Goal: Transaction & Acquisition: Purchase product/service

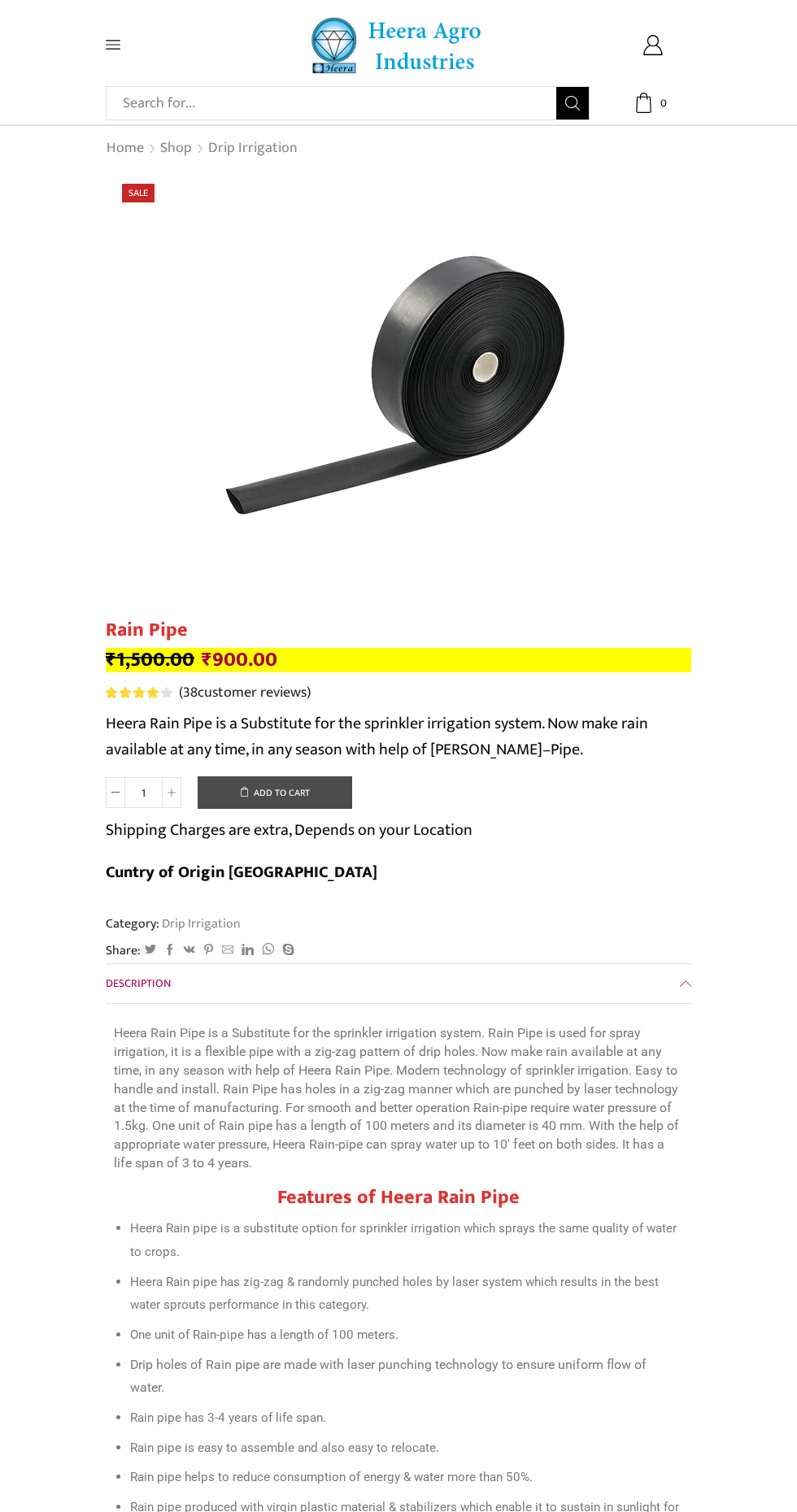
click at [291, 795] on button "Add to cart" at bounding box center [275, 793] width 154 height 33
click at [133, 44] on span at bounding box center [144, 45] width 77 height 15
click at [114, 50] on icon at bounding box center [113, 45] width 15 height 15
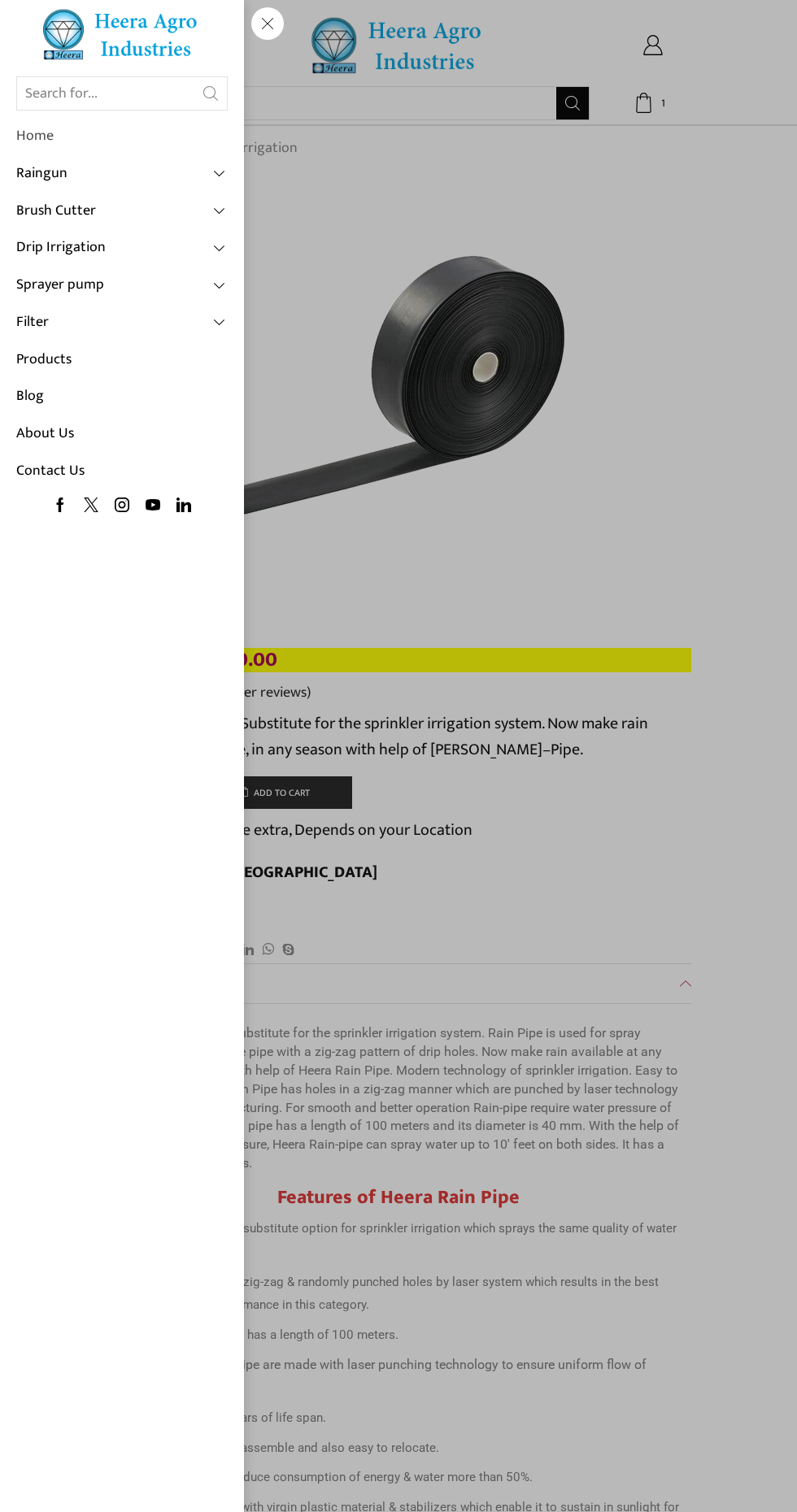
click at [65, 144] on link "Home" at bounding box center [122, 137] width 212 height 38
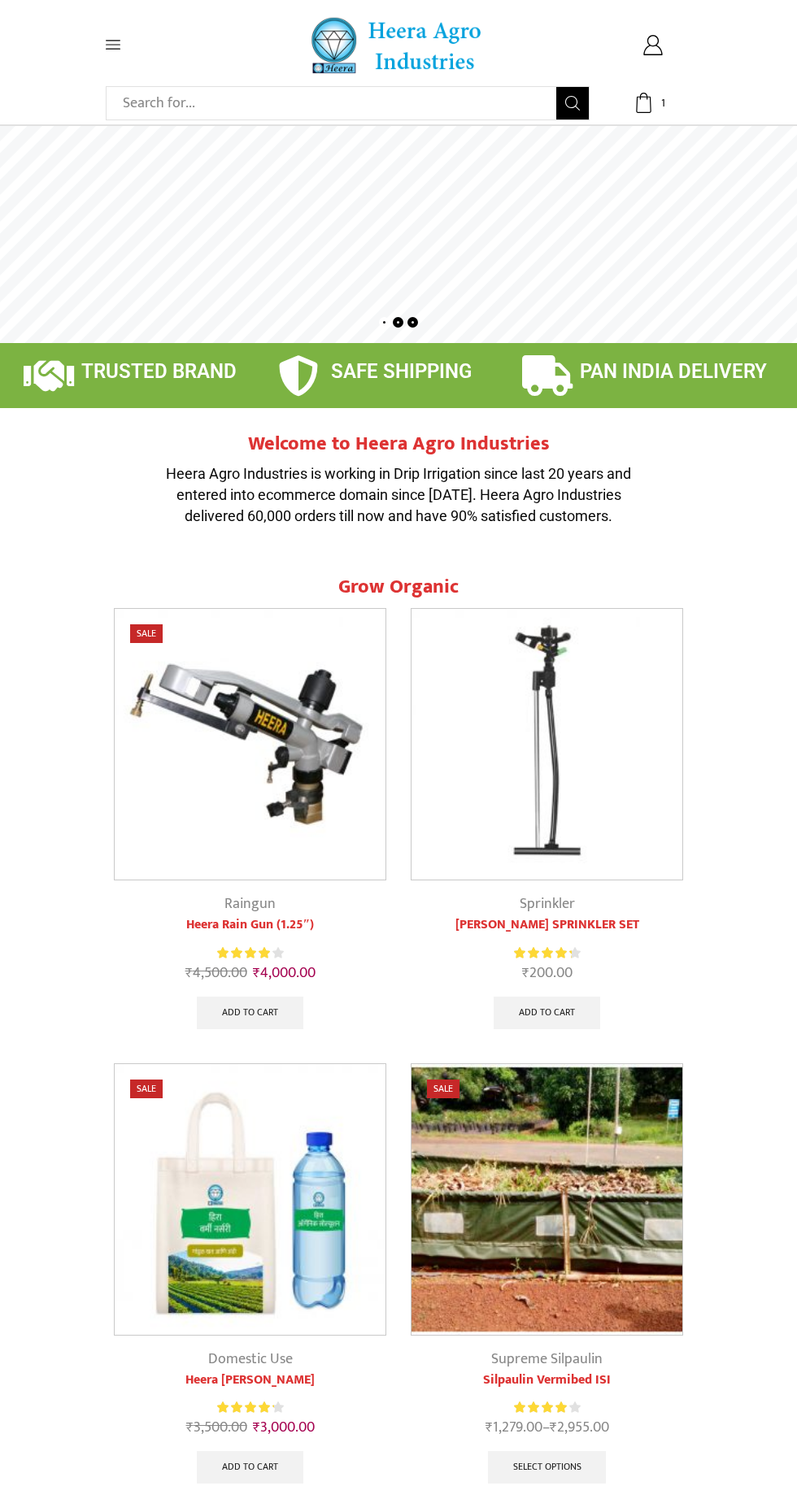
click at [112, 47] on icon at bounding box center [113, 45] width 15 height 15
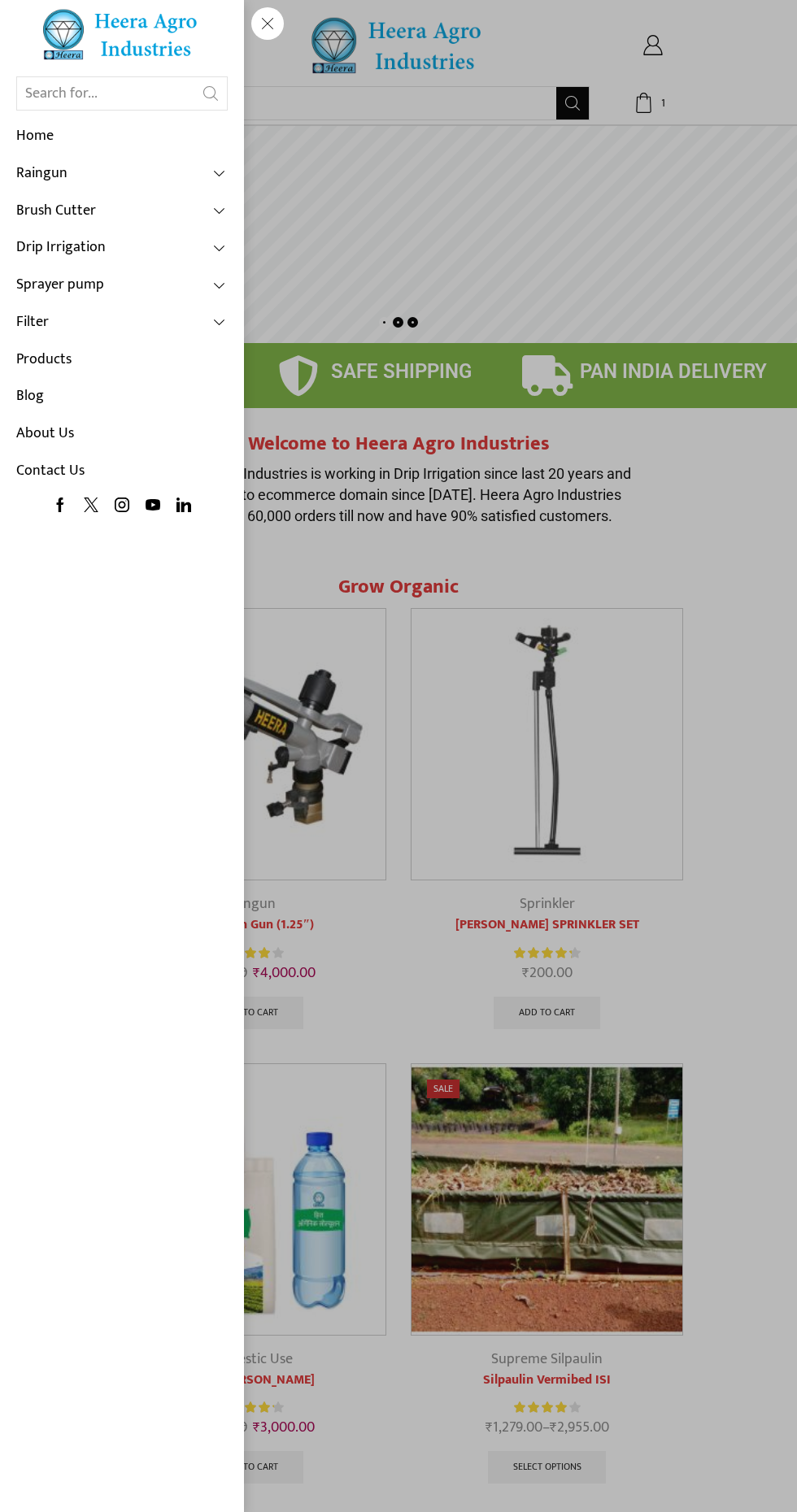
click at [183, 52] on div "Search input Search Home Raingun Heera Rain Gun (1.25″) Raingun (1.50″) Heera R…" at bounding box center [144, 45] width 77 height 15
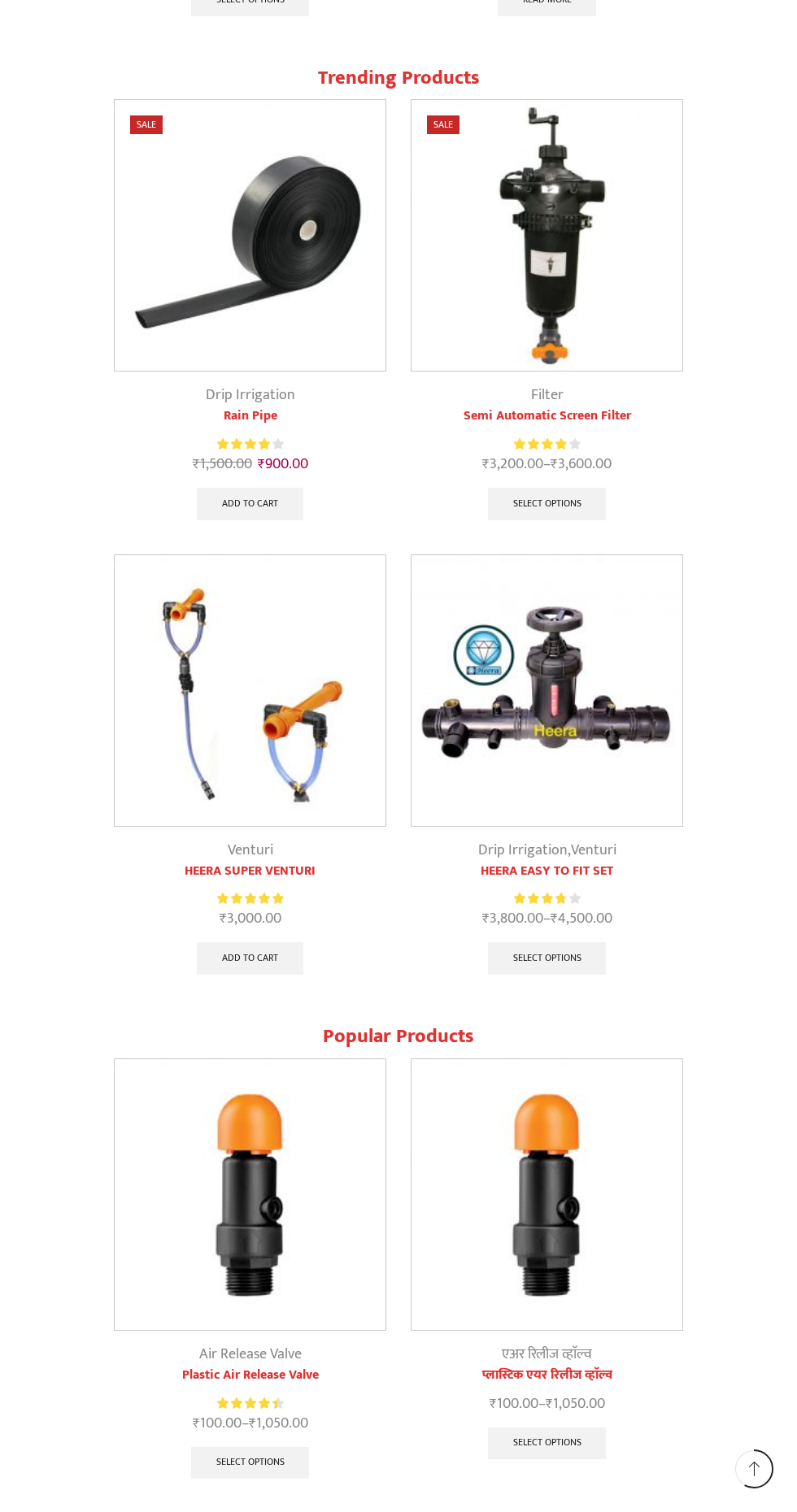
scroll to position [2432, 0]
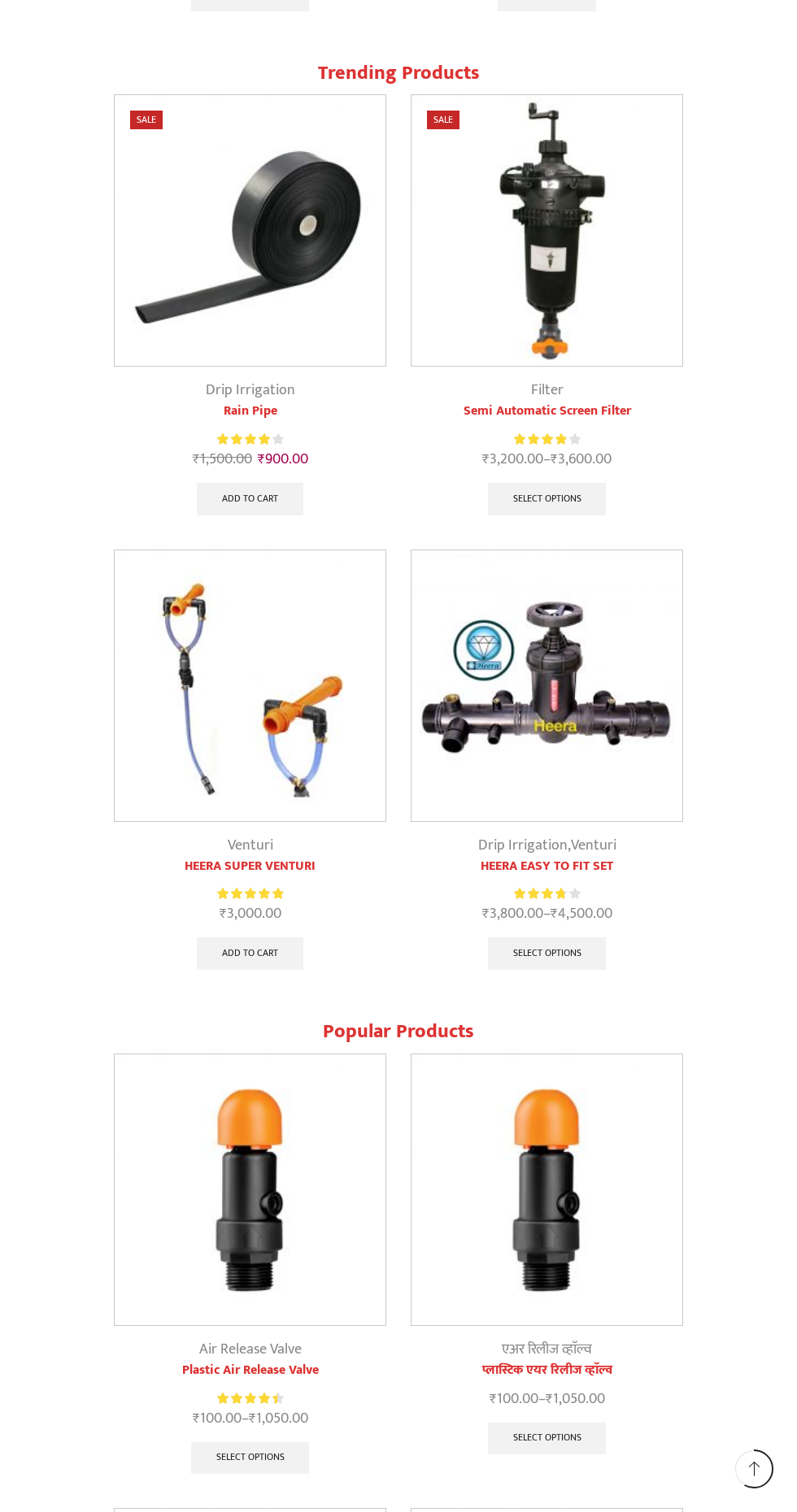
click at [215, 314] on img at bounding box center [250, 231] width 271 height 271
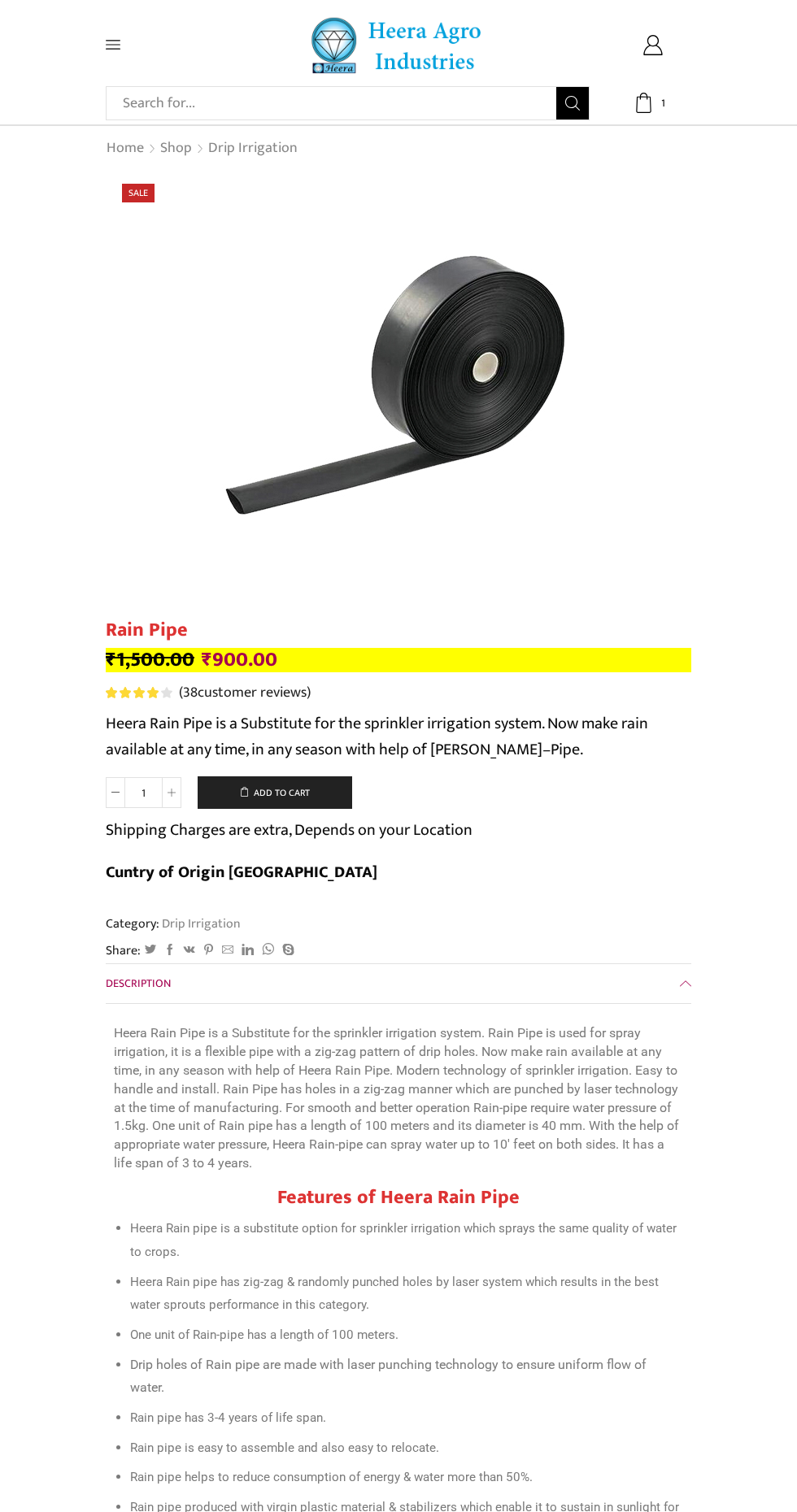
click at [117, 190] on link at bounding box center [398, 374] width 585 height 406
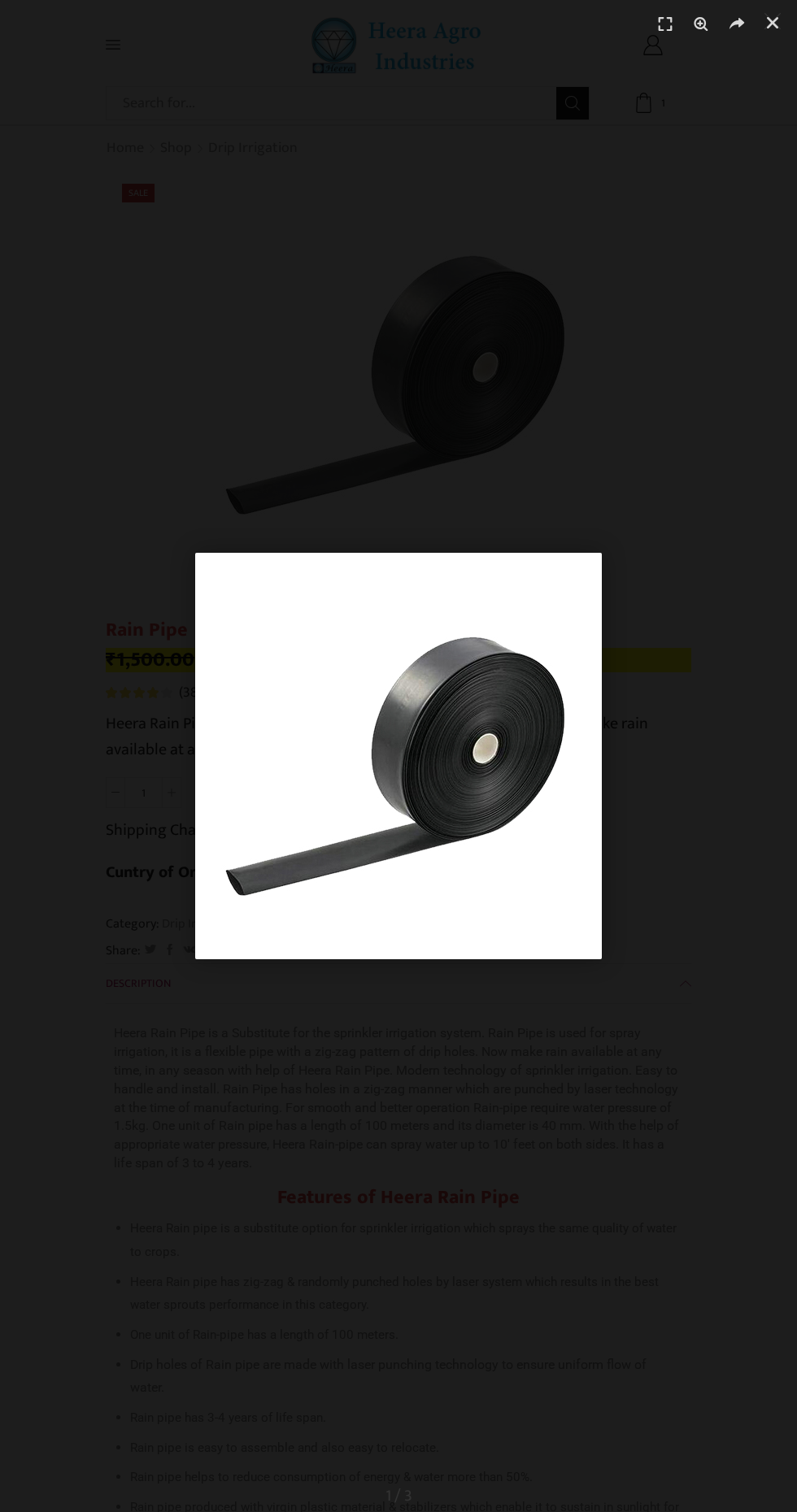
click at [341, 741] on img "1 / 1" at bounding box center [398, 756] width 406 height 406
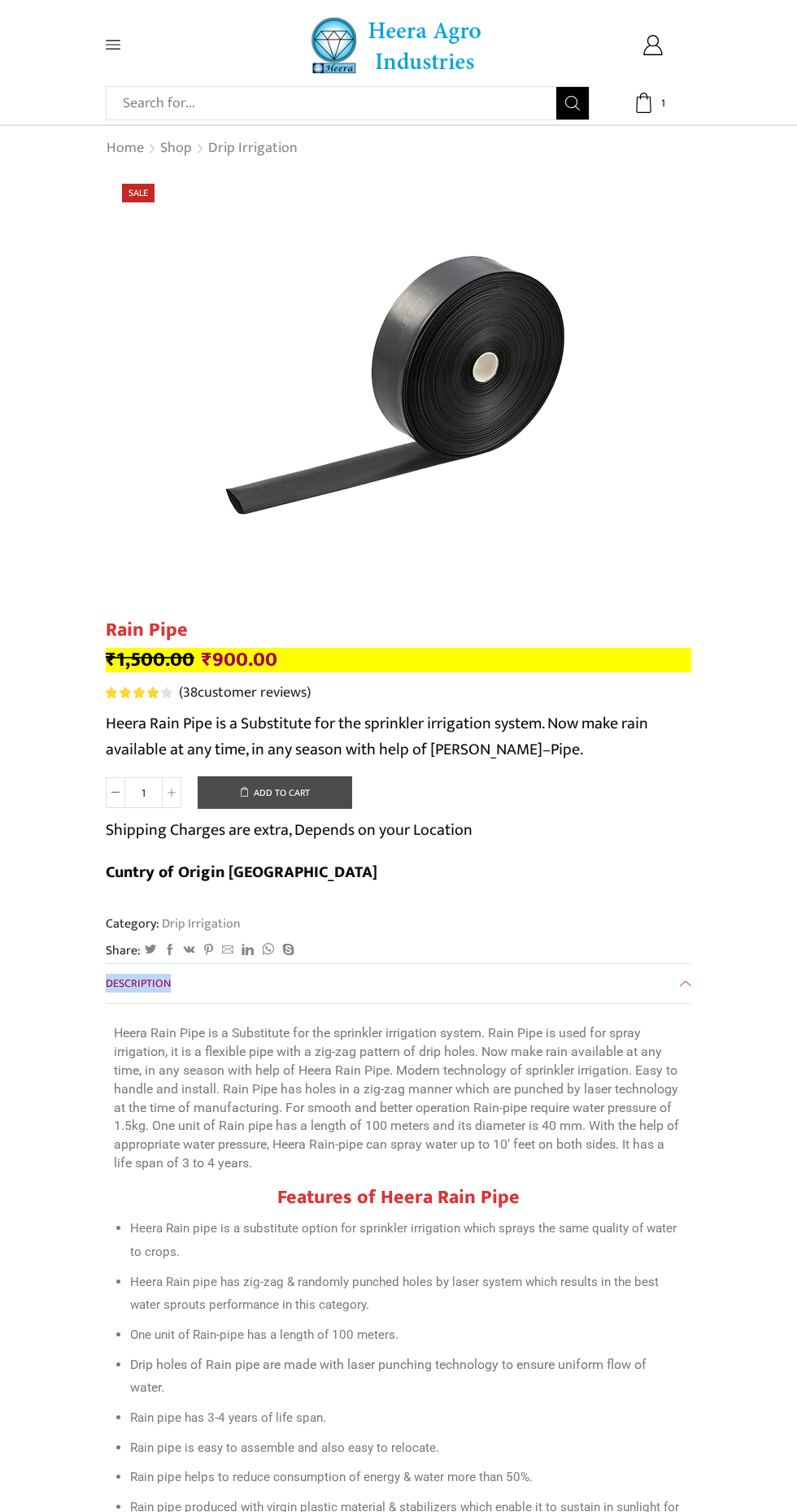
click at [290, 793] on button "Add to cart" at bounding box center [275, 793] width 154 height 33
click at [655, 112] on span "2" at bounding box center [653, 103] width 38 height 21
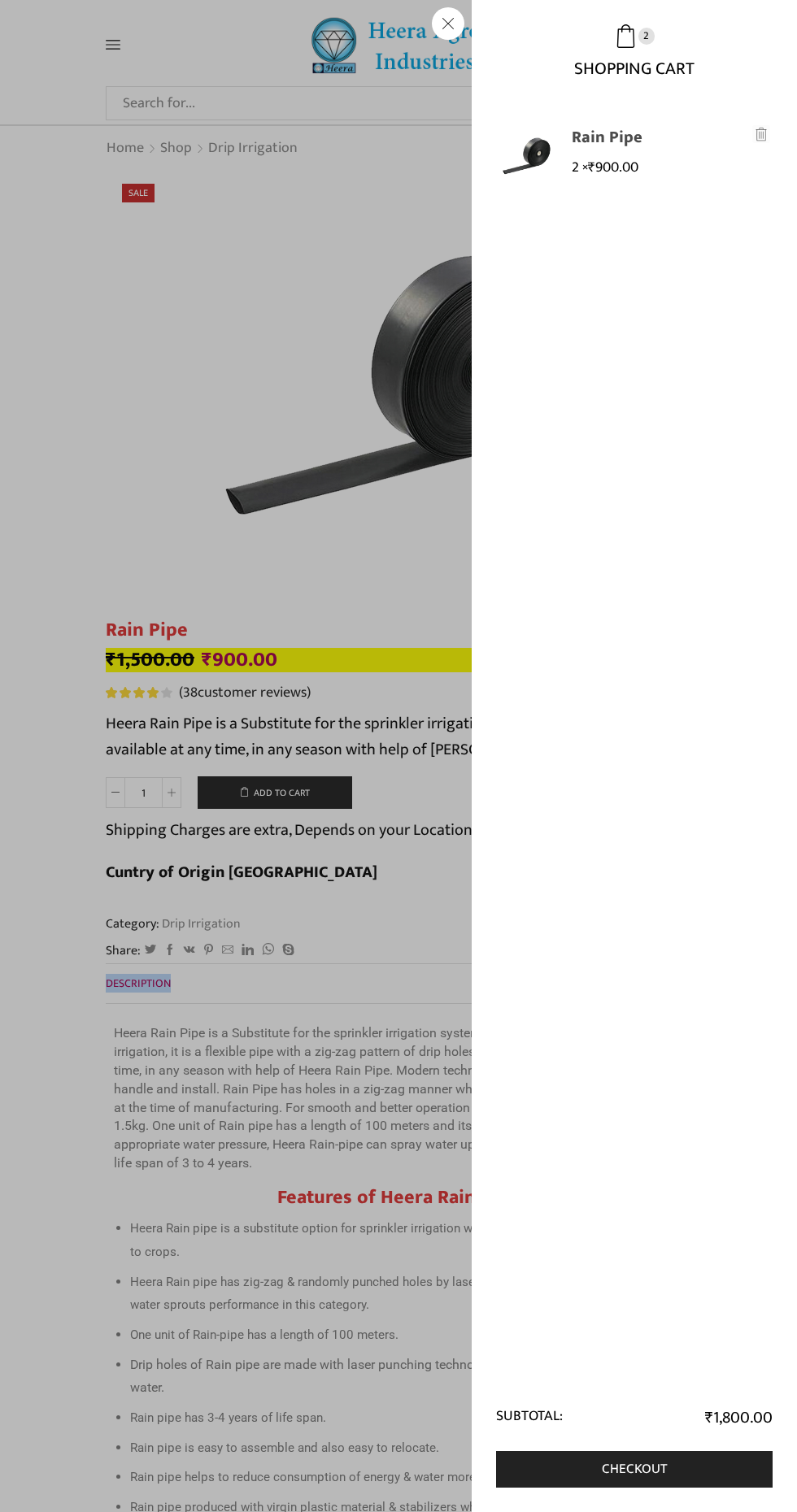
click at [658, 143] on link "Rain Pipe" at bounding box center [660, 138] width 178 height 24
click at [594, 167] on span "₹" at bounding box center [591, 167] width 7 height 25
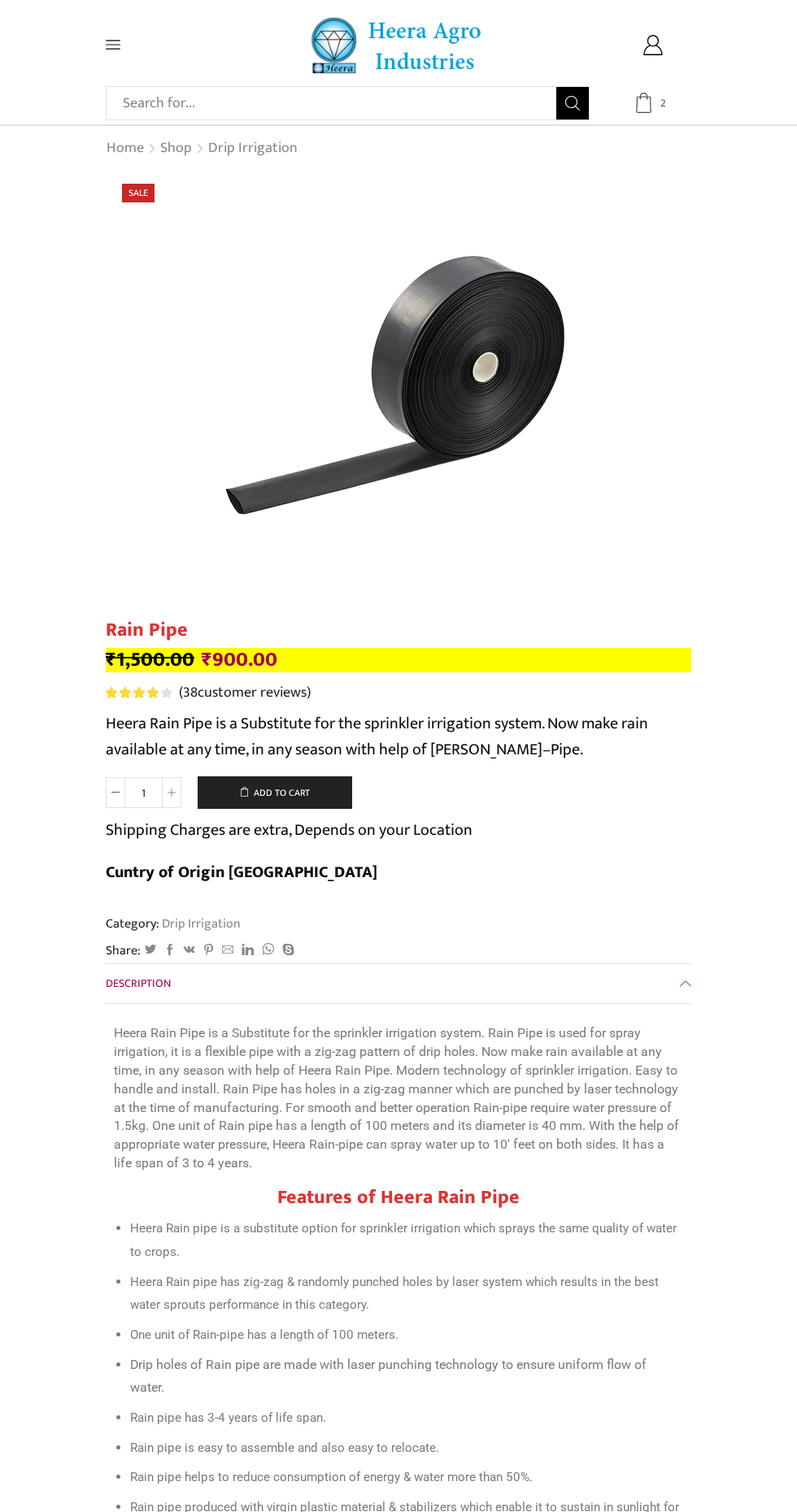
click at [655, 111] on span "2" at bounding box center [653, 103] width 38 height 21
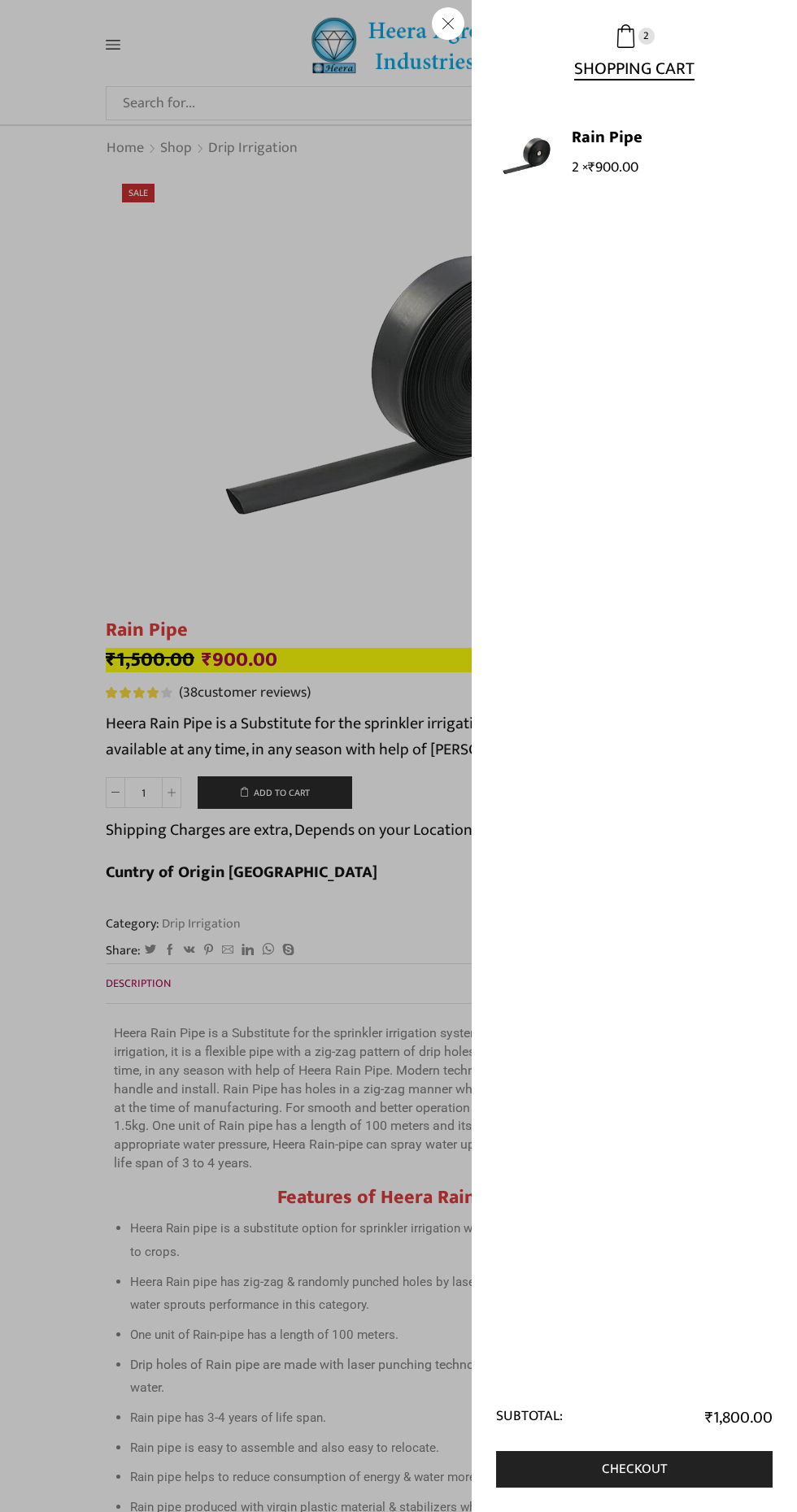
click at [628, 67] on span "Shopping Cart" at bounding box center [634, 62] width 121 height 30
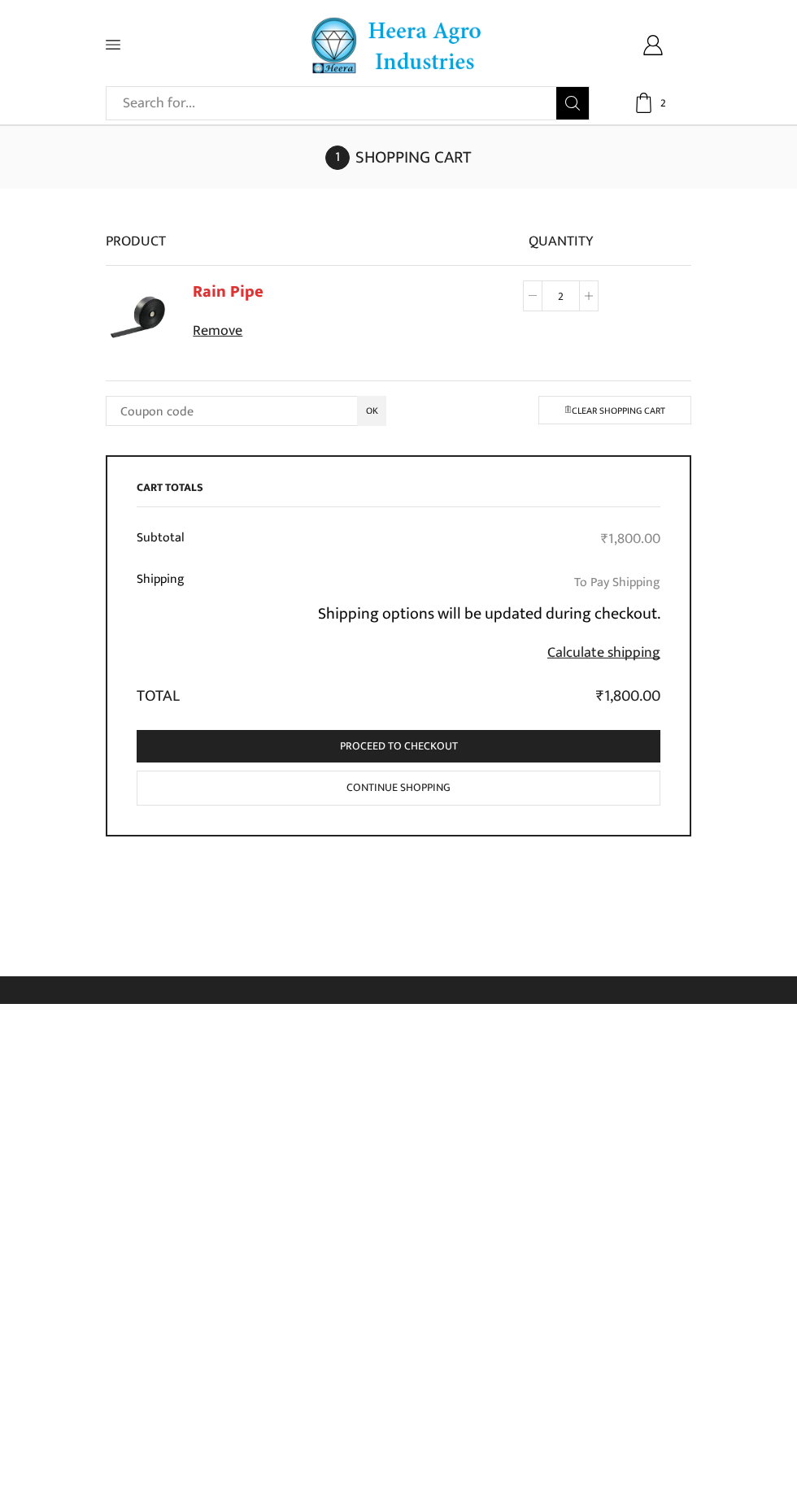
click at [531, 295] on icon at bounding box center [533, 296] width 8 height 8
type input "1"
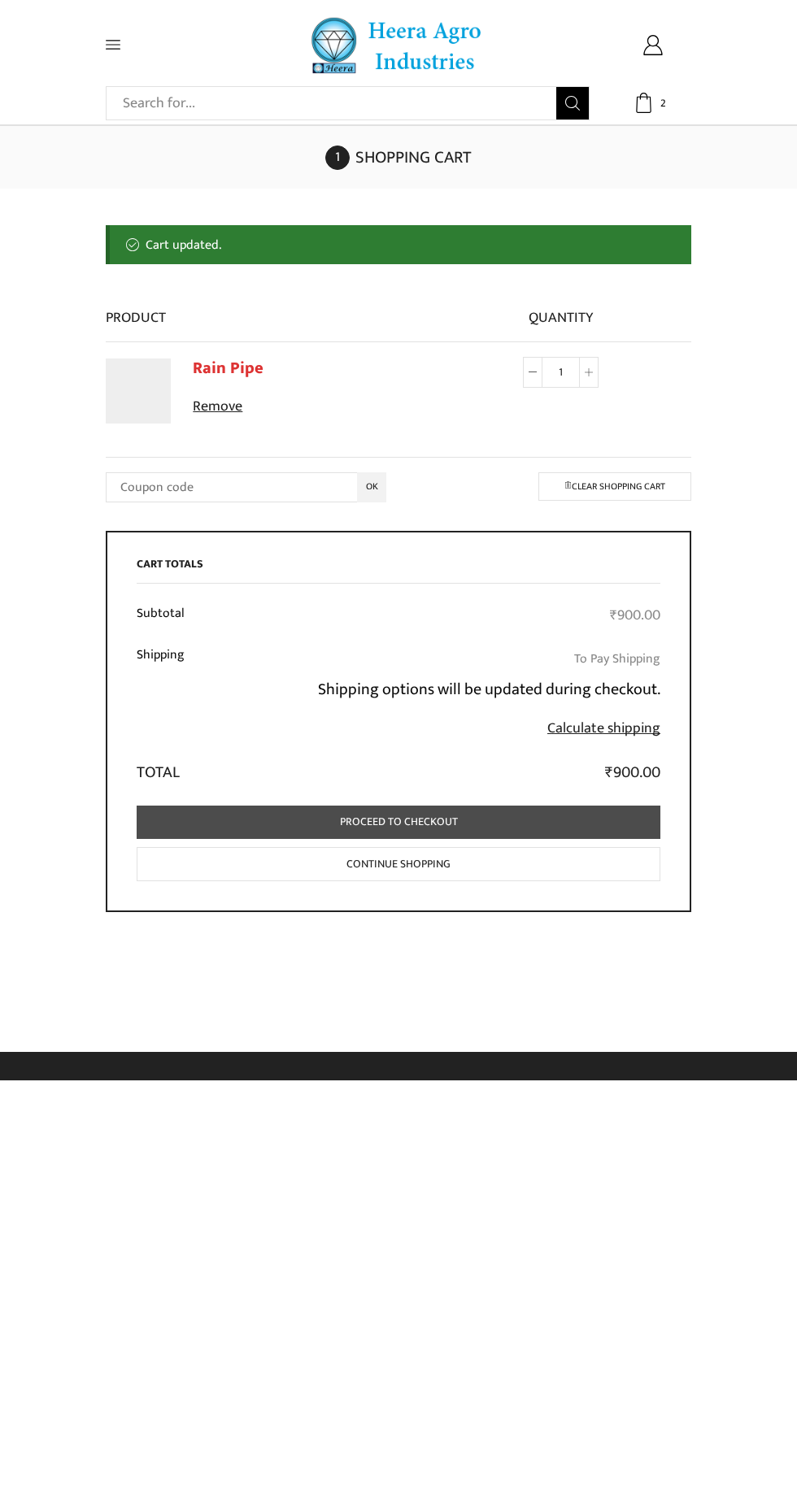
click at [460, 824] on link "Proceed to checkout" at bounding box center [398, 822] width 524 height 34
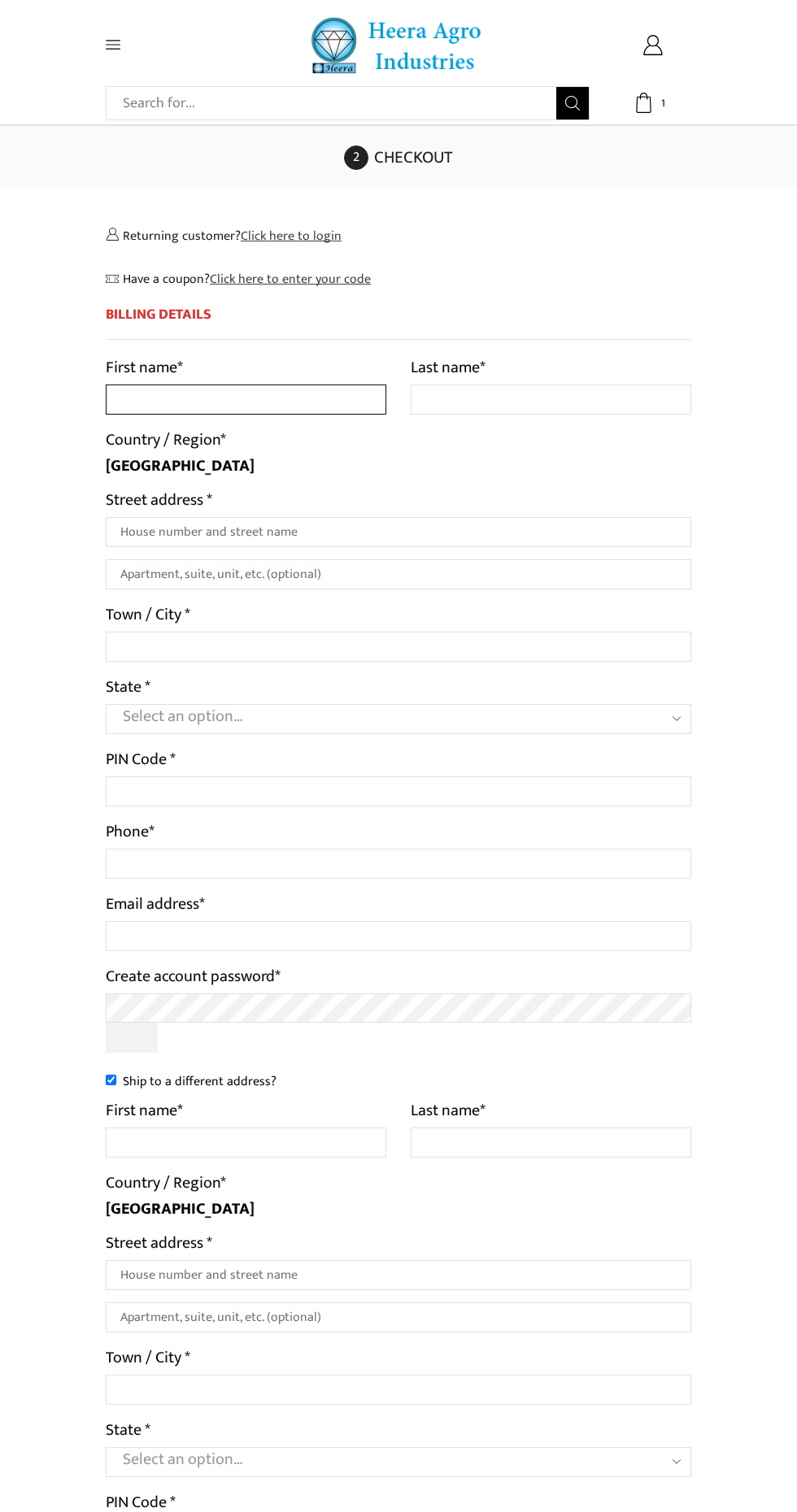
click at [289, 404] on input "First name *" at bounding box center [246, 400] width 281 height 30
type input "Rizwan"
click at [506, 392] on input "Last name *" at bounding box center [551, 400] width 281 height 30
type input "Ansari"
click at [430, 530] on input "Street address *" at bounding box center [398, 532] width 585 height 30
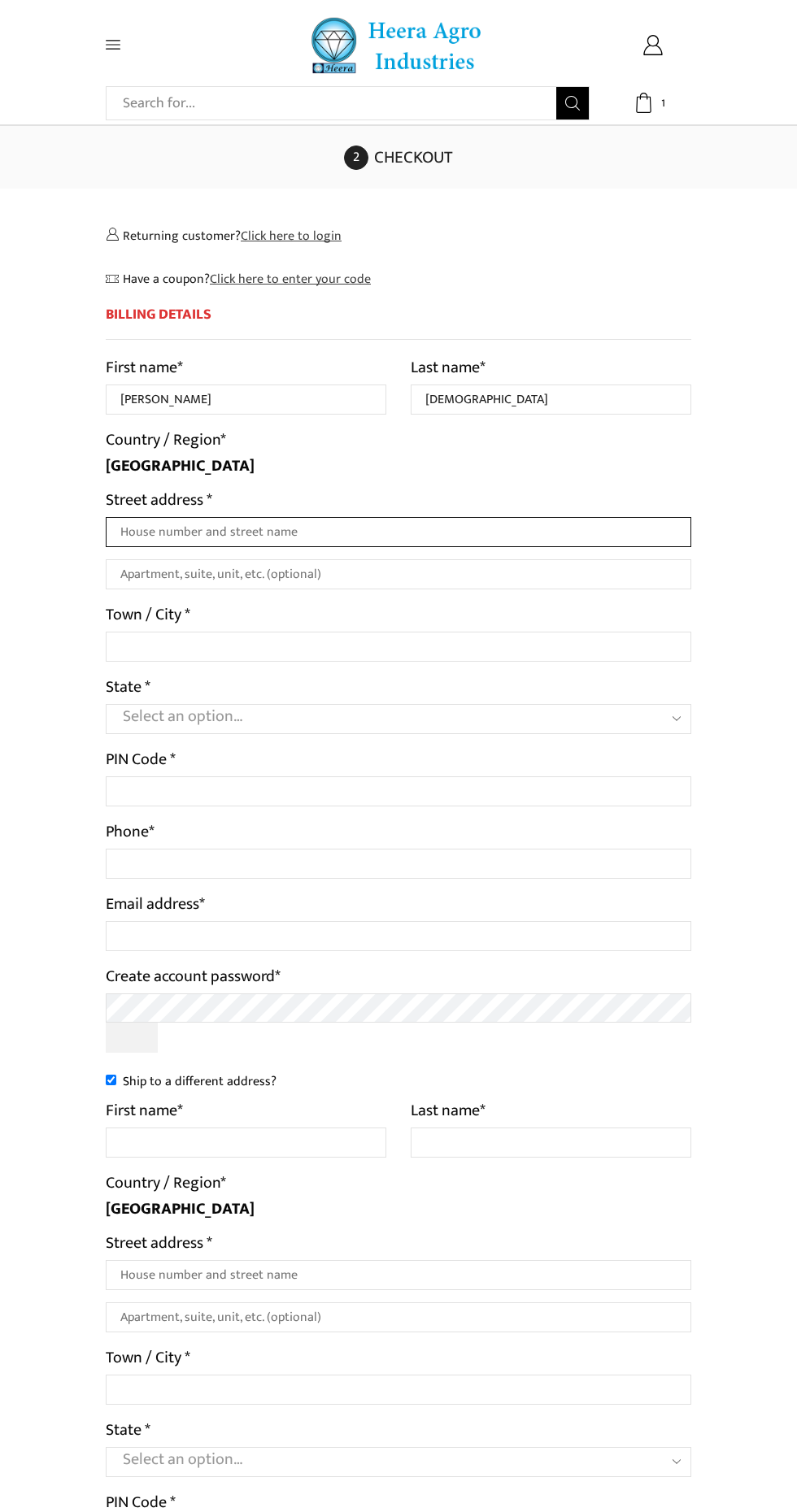
type input "AT KUNDALWADAH PO TARATAND PS TARATAND BLOCK GANDEY DIST GIRIDIH JHARKHAND 8153…"
type input "Giridih"
select select "JH"
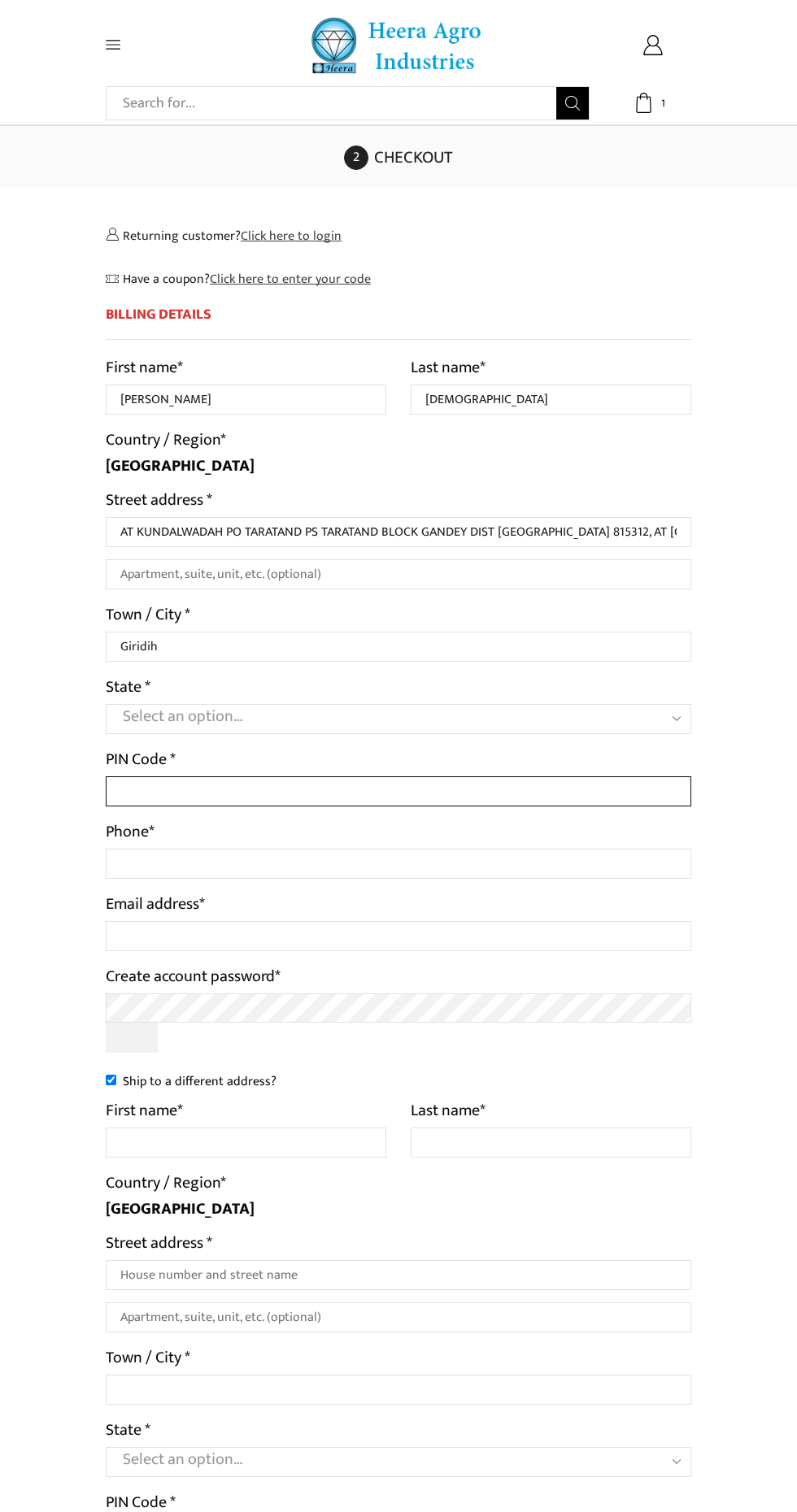
type input "815312"
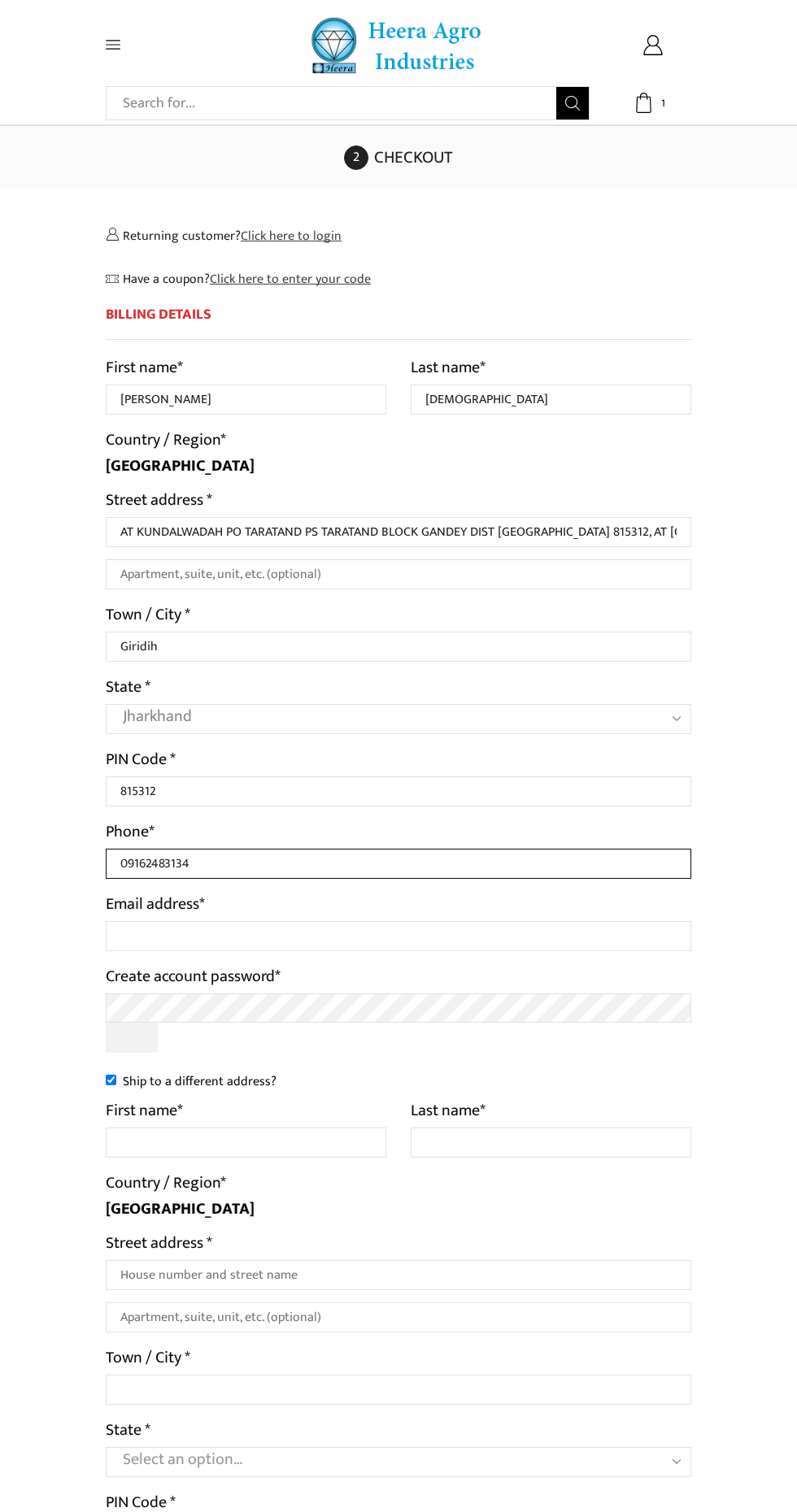
click at [338, 866] on input "09162483134" at bounding box center [398, 864] width 585 height 30
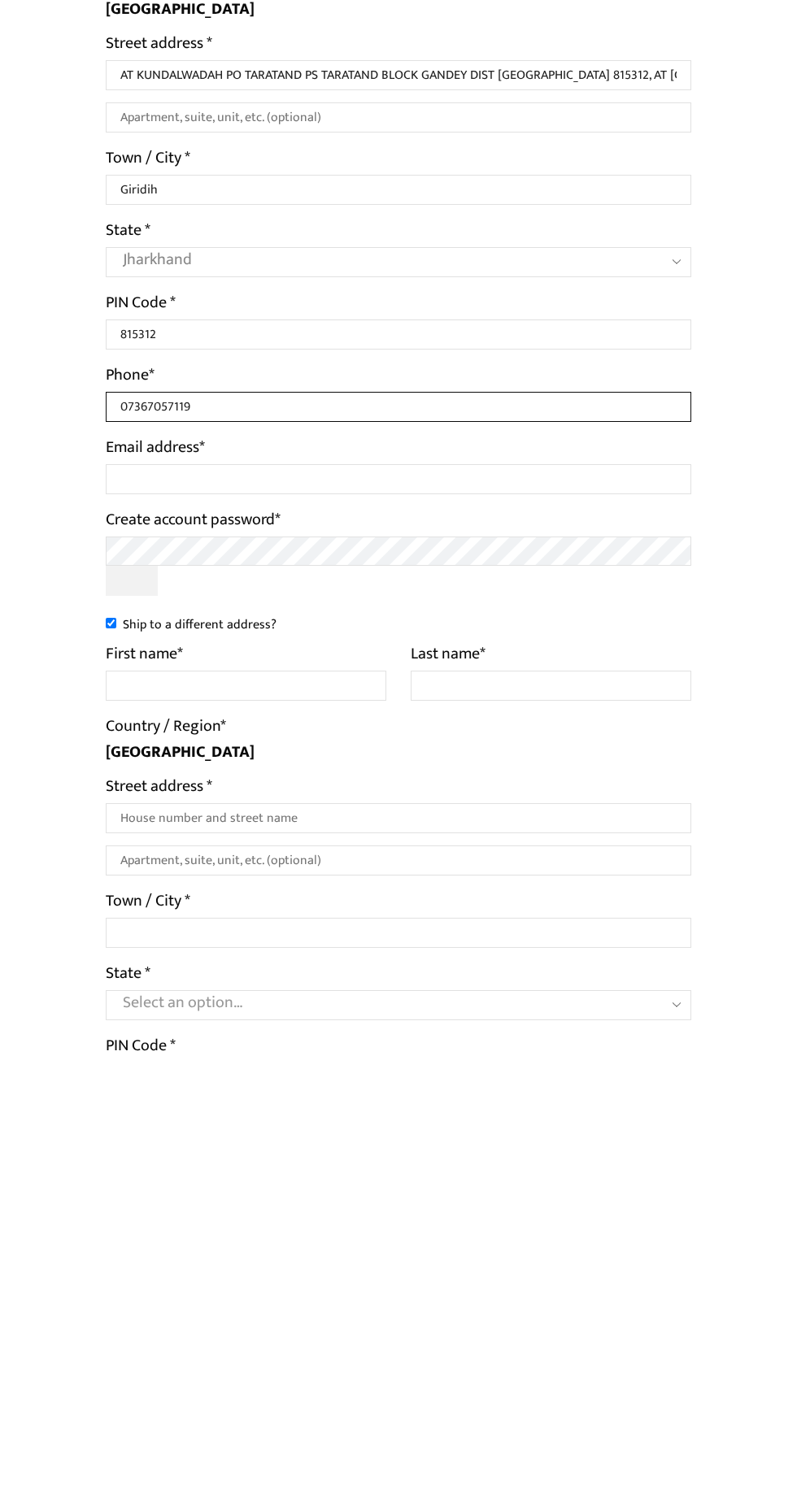
type input "07367057119"
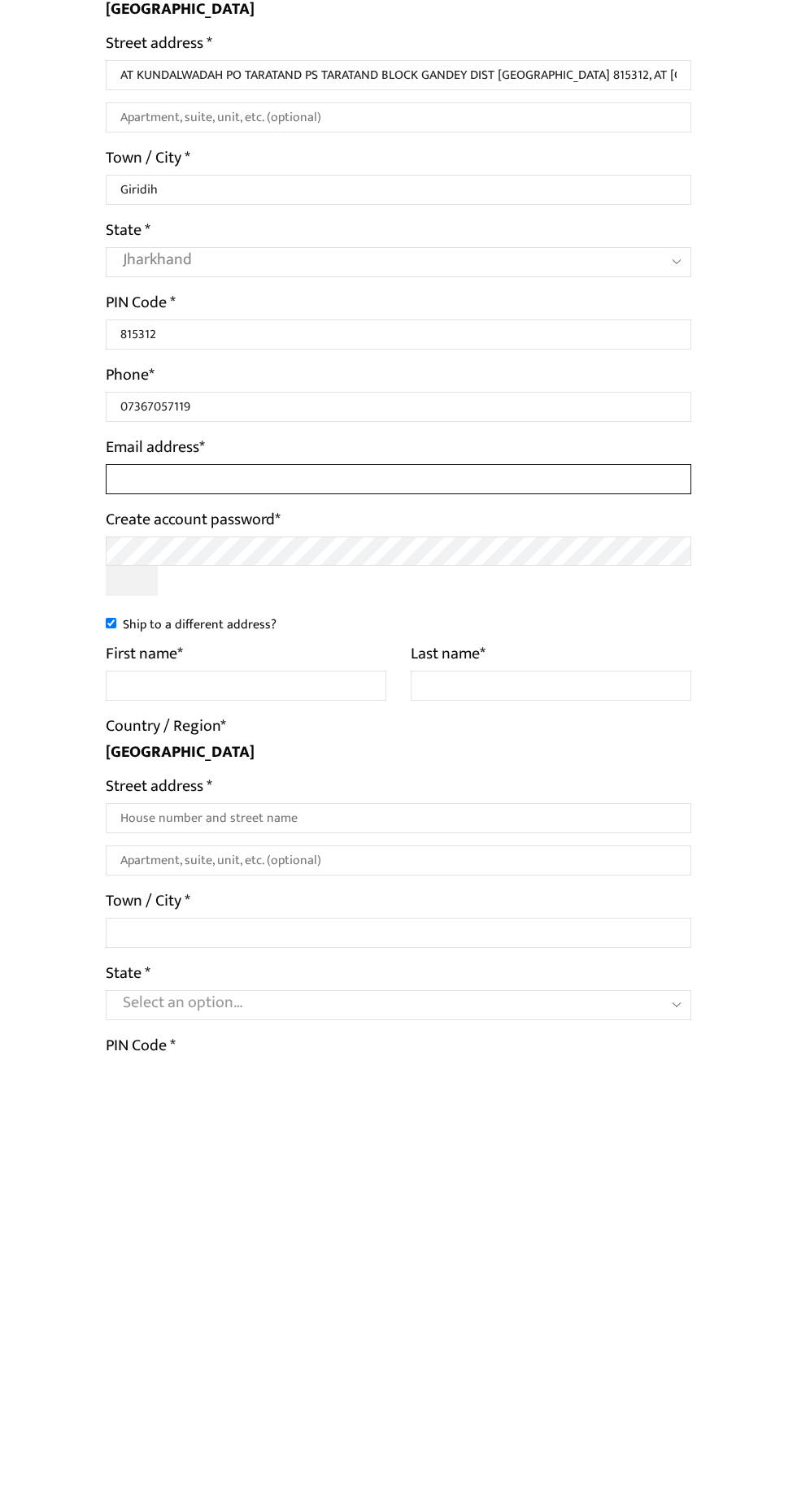
click at [423, 935] on input "Email address *" at bounding box center [398, 936] width 585 height 30
type input "r"
type input "manzoo"
type input "Manzooransarigrd453@gmail.com"
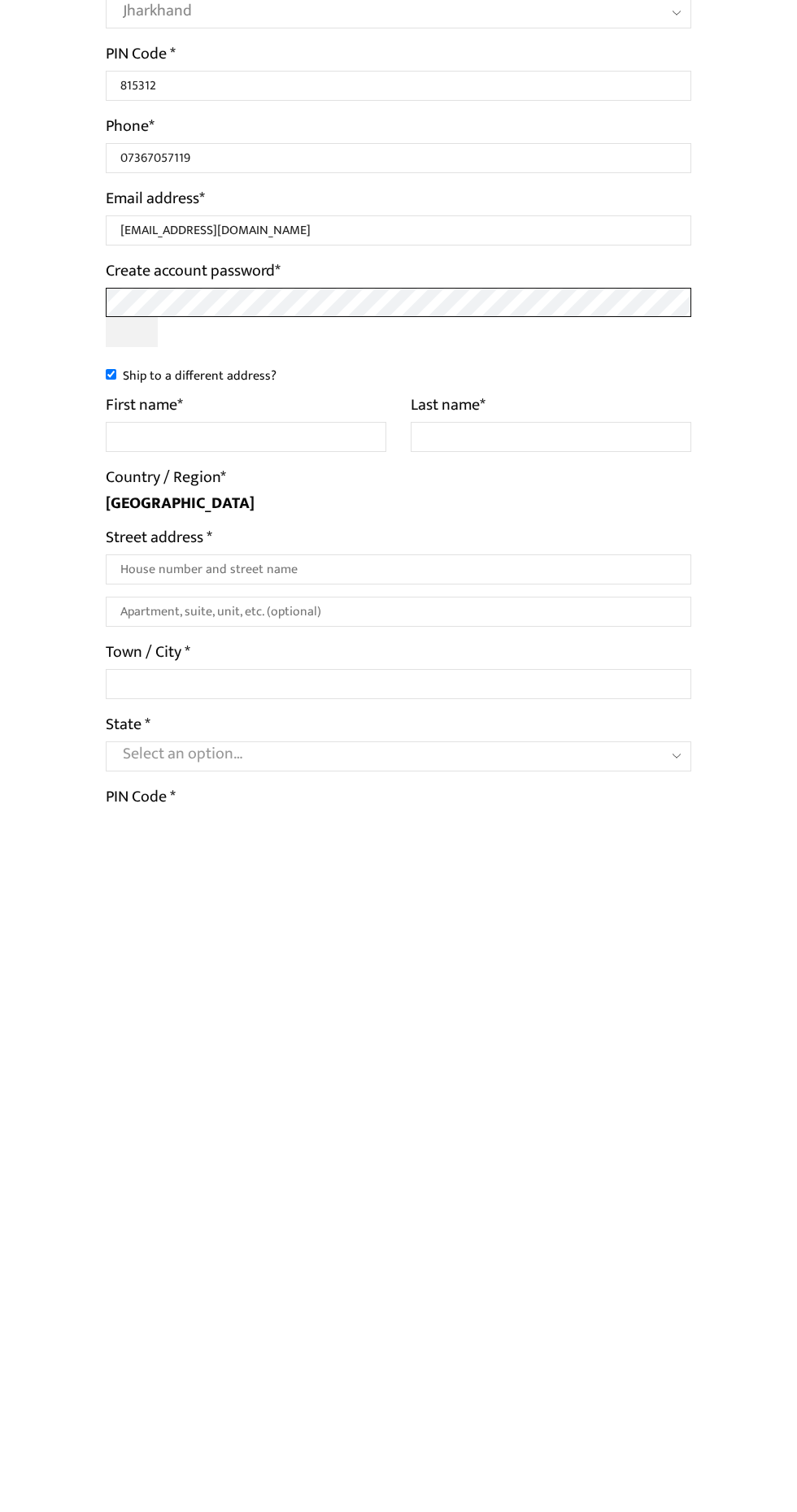
scroll to position [5, 0]
click at [117, 1077] on input "Ship to a different address?" at bounding box center [111, 1075] width 11 height 11
checkbox input "false"
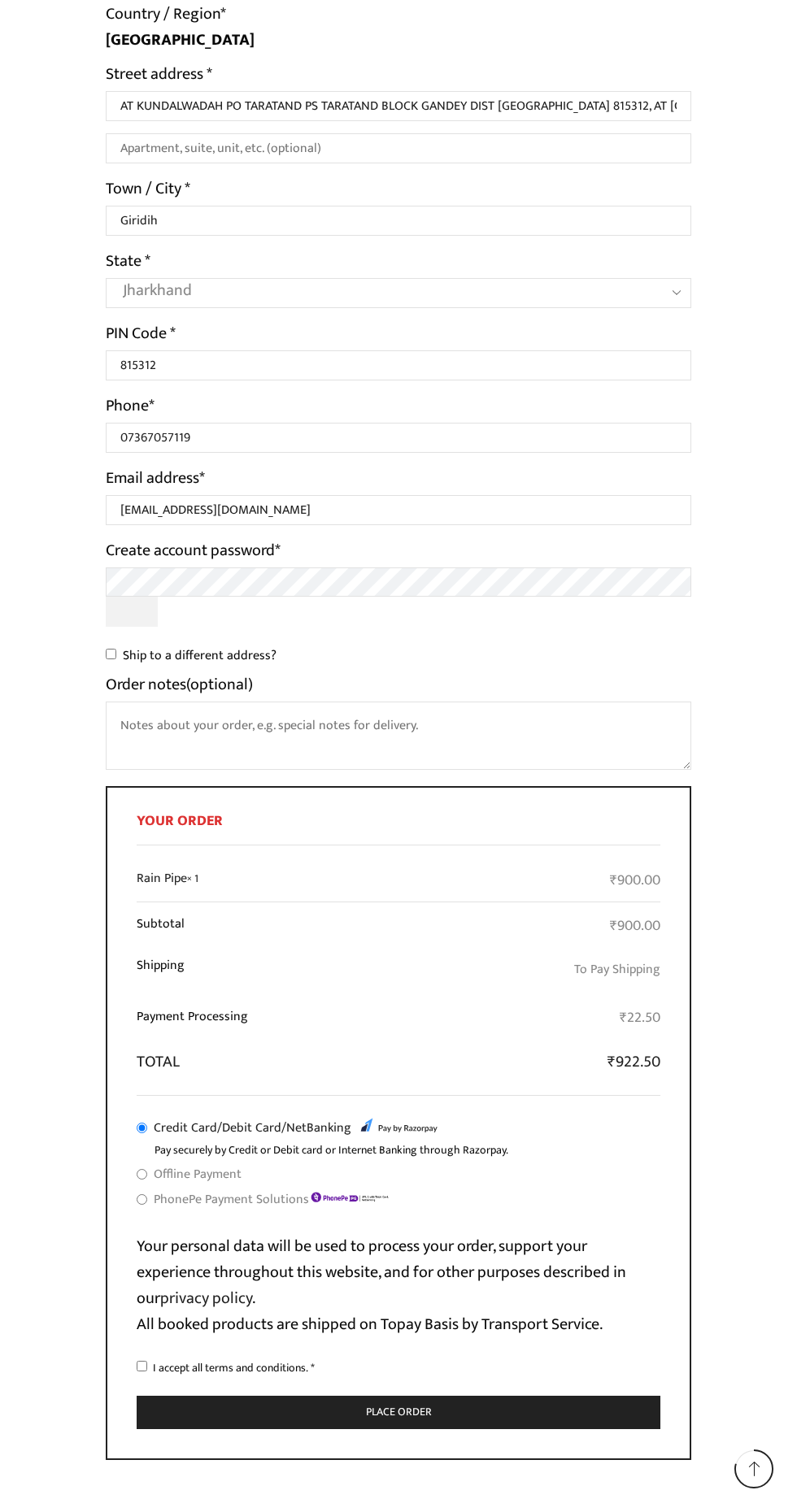
scroll to position [429, 0]
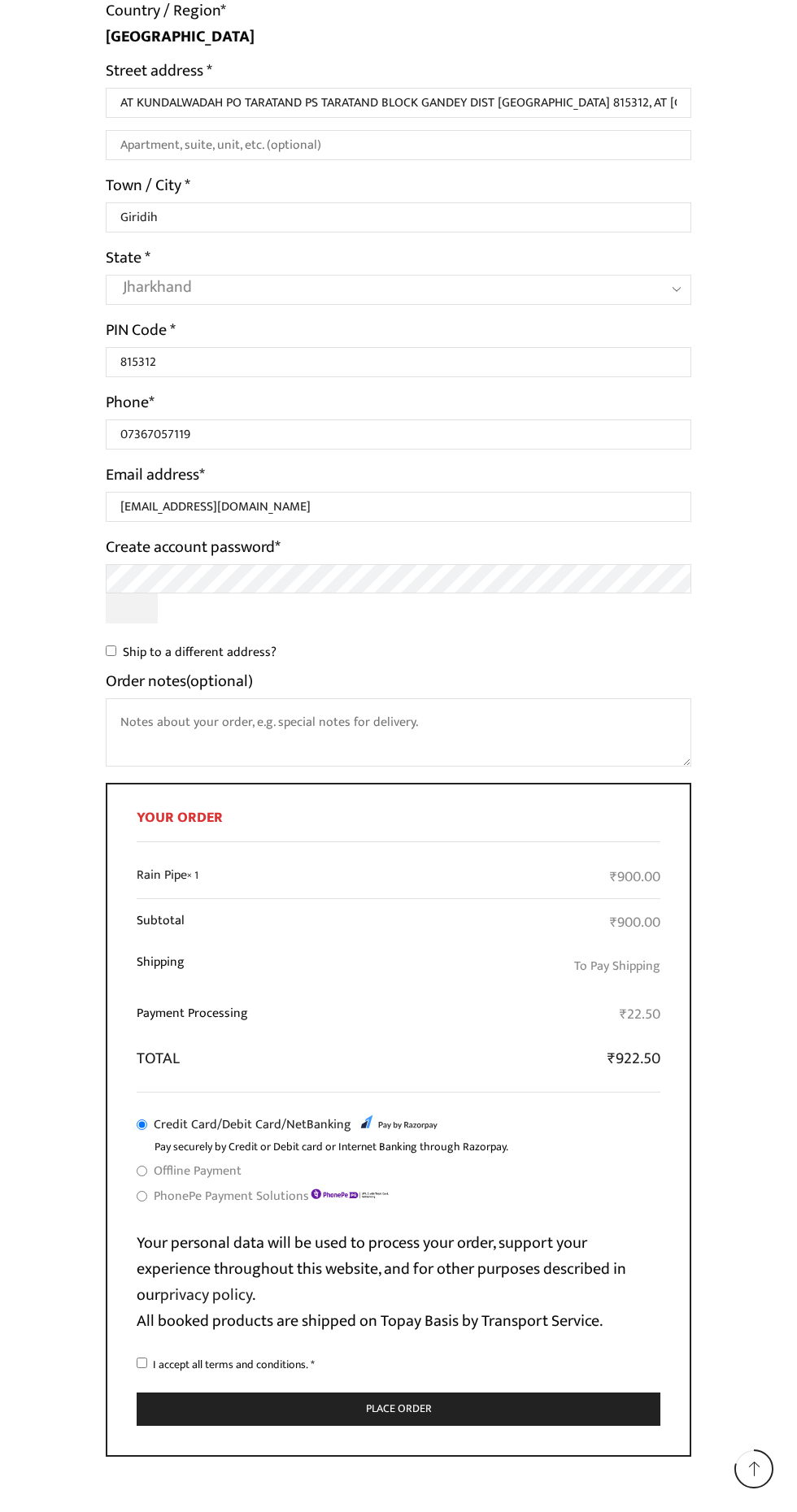
click at [141, 1173] on input "Offline Payment" at bounding box center [141, 1171] width 11 height 11
radio input "true"
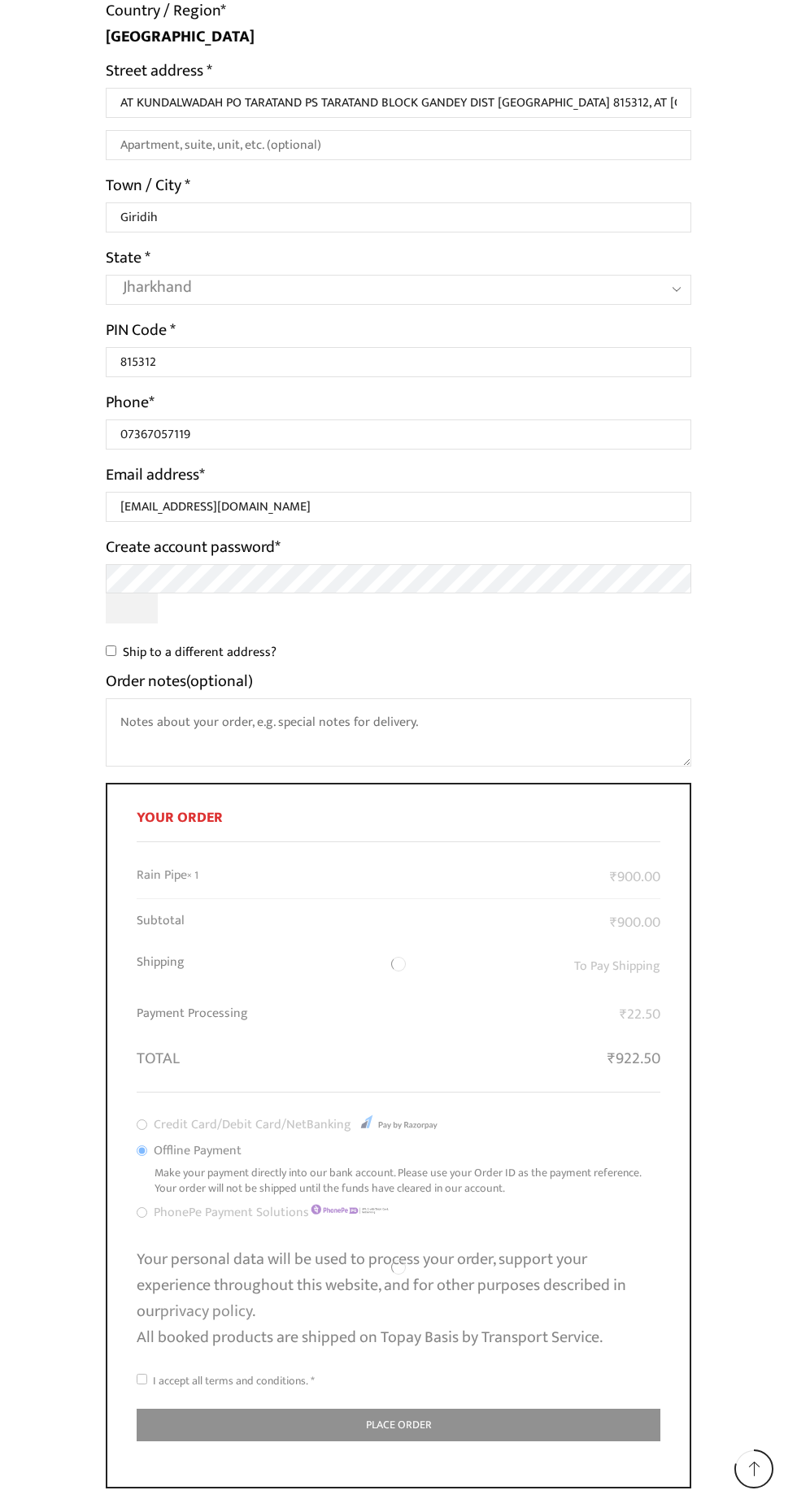
scroll to position [403, 0]
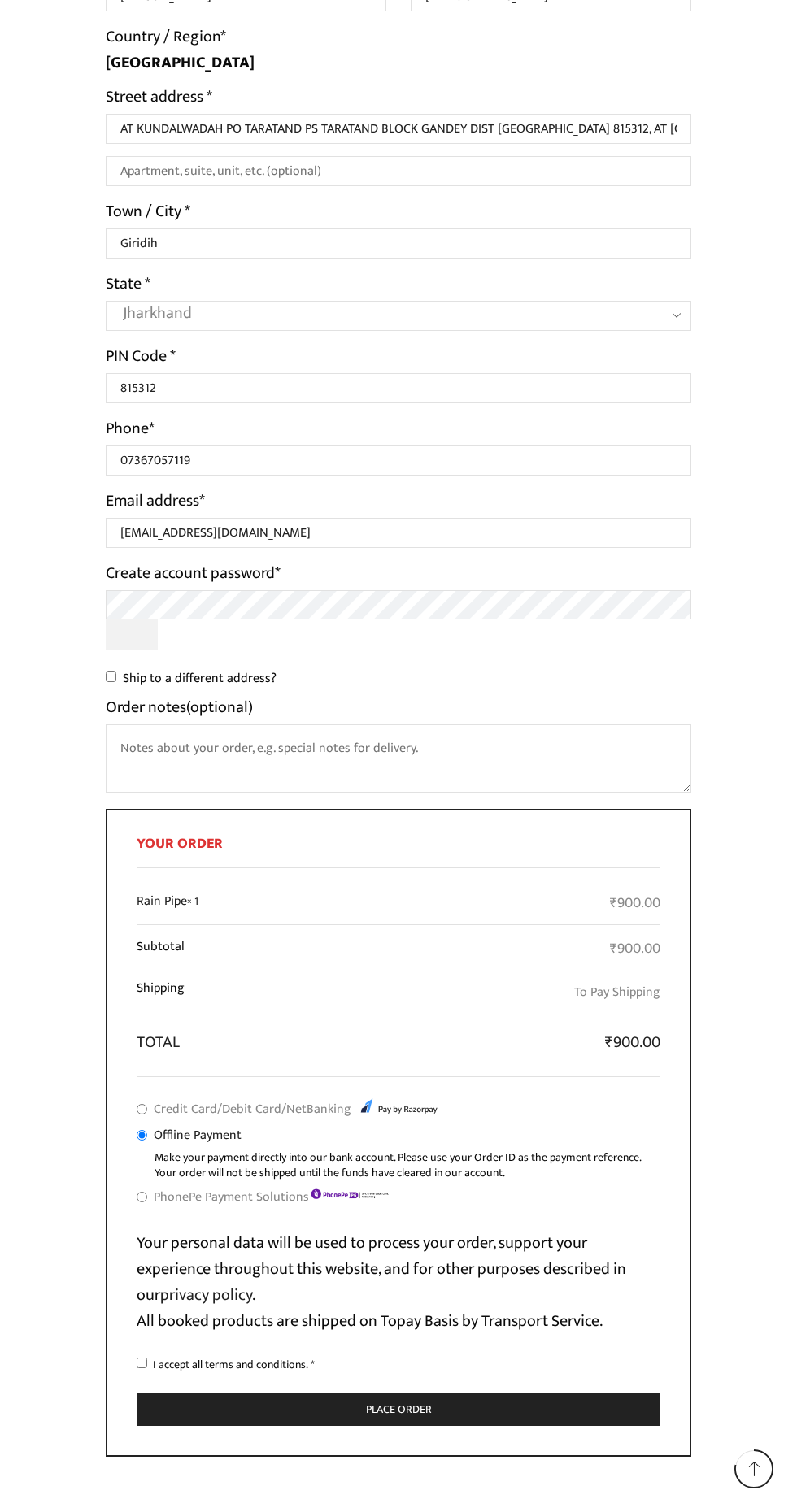
click at [142, 1366] on input "I accept all terms and conditions. *" at bounding box center [141, 1363] width 11 height 11
checkbox input "true"
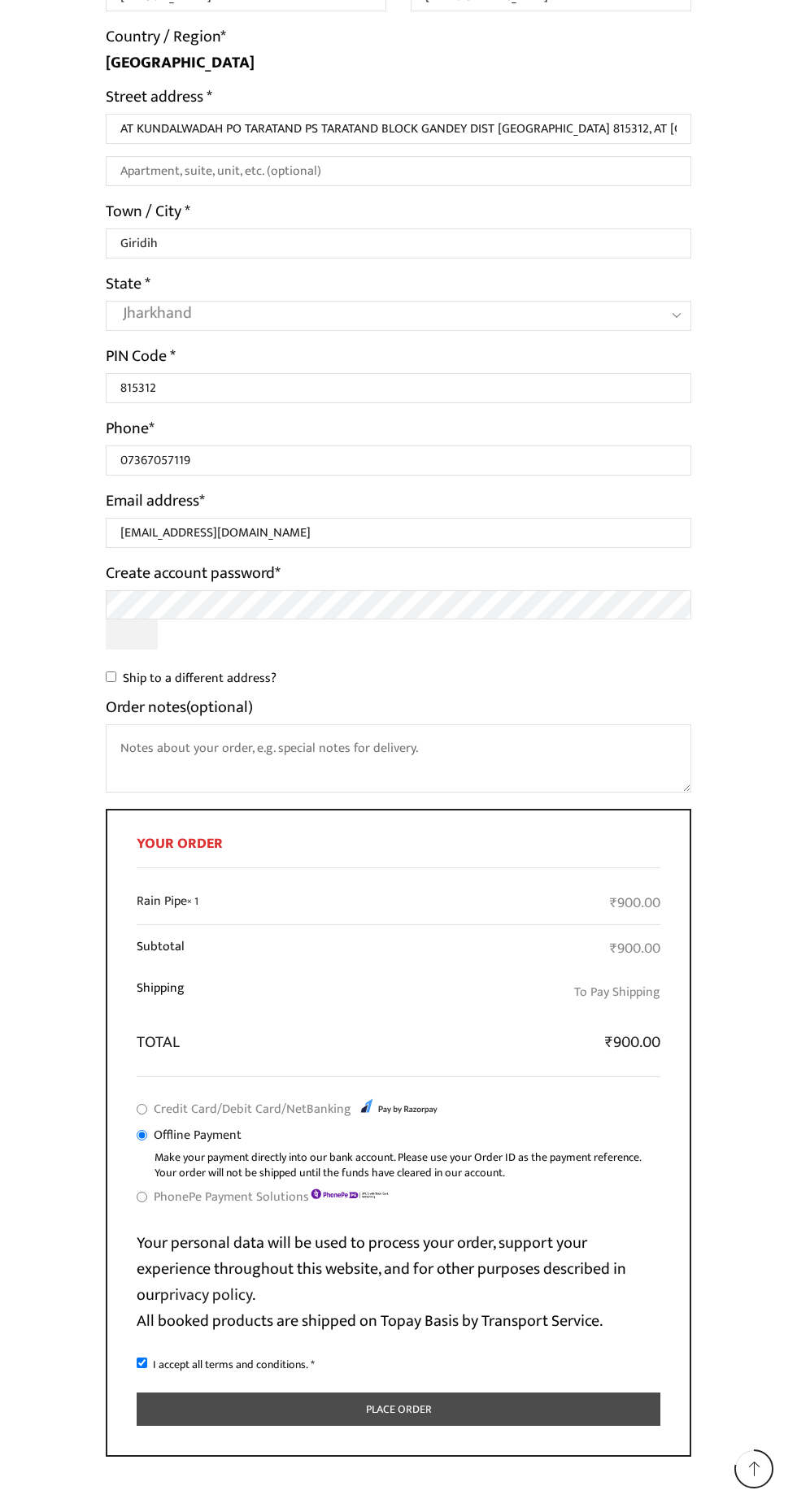
click at [450, 1410] on button "Place order" at bounding box center [398, 1409] width 524 height 34
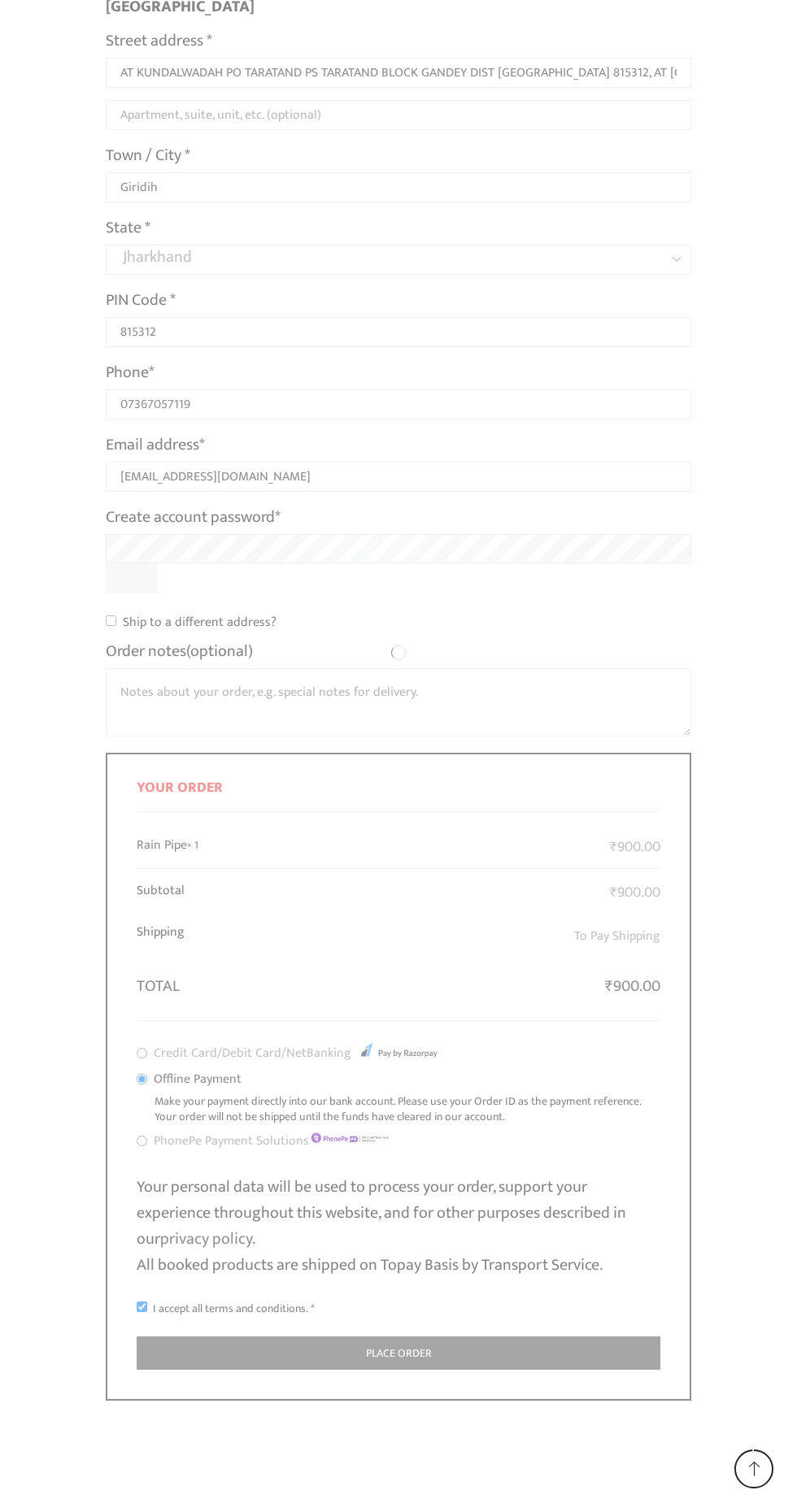
scroll to position [507, 0]
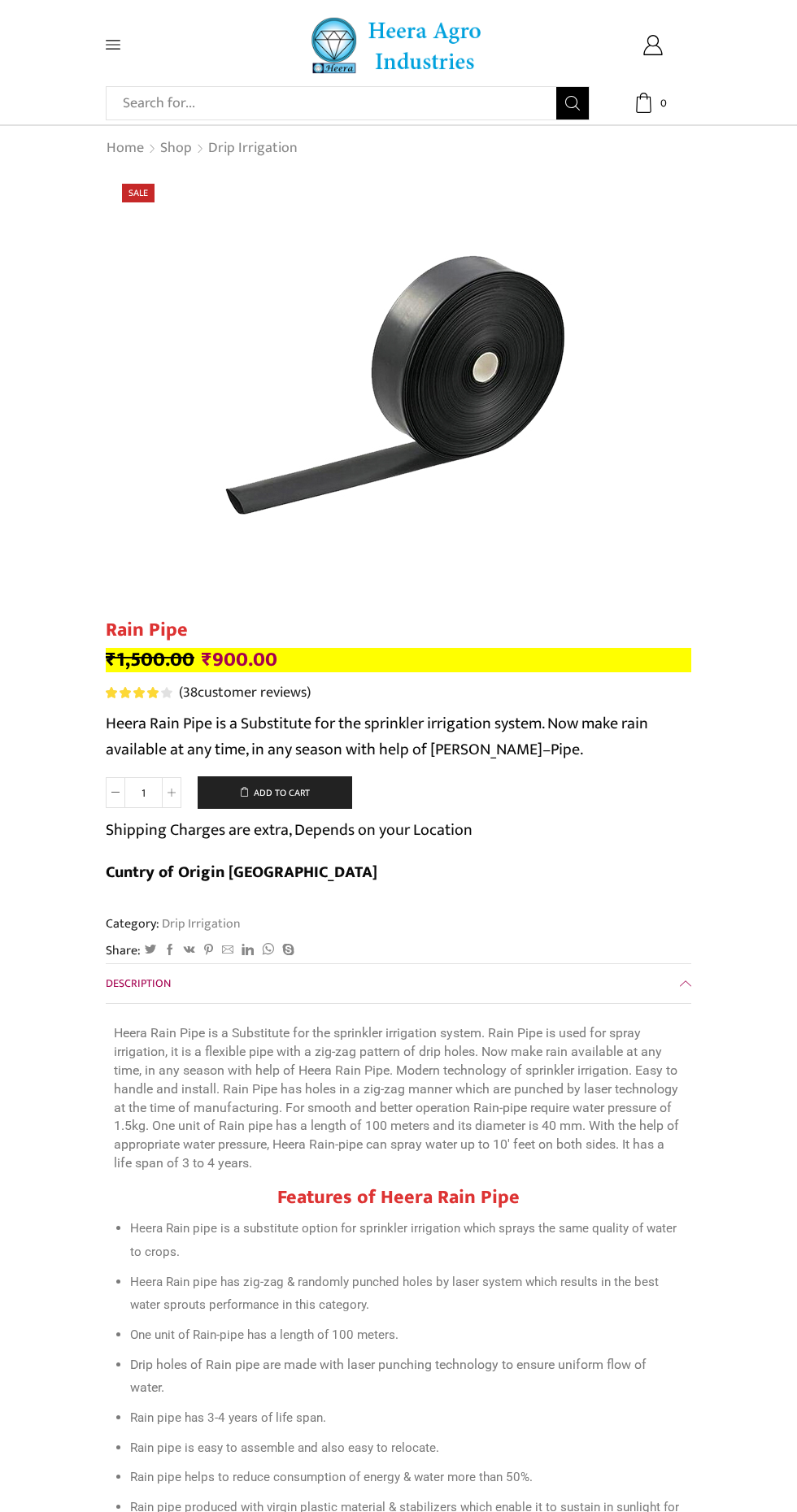
click at [112, 49] on icon at bounding box center [113, 45] width 15 height 15
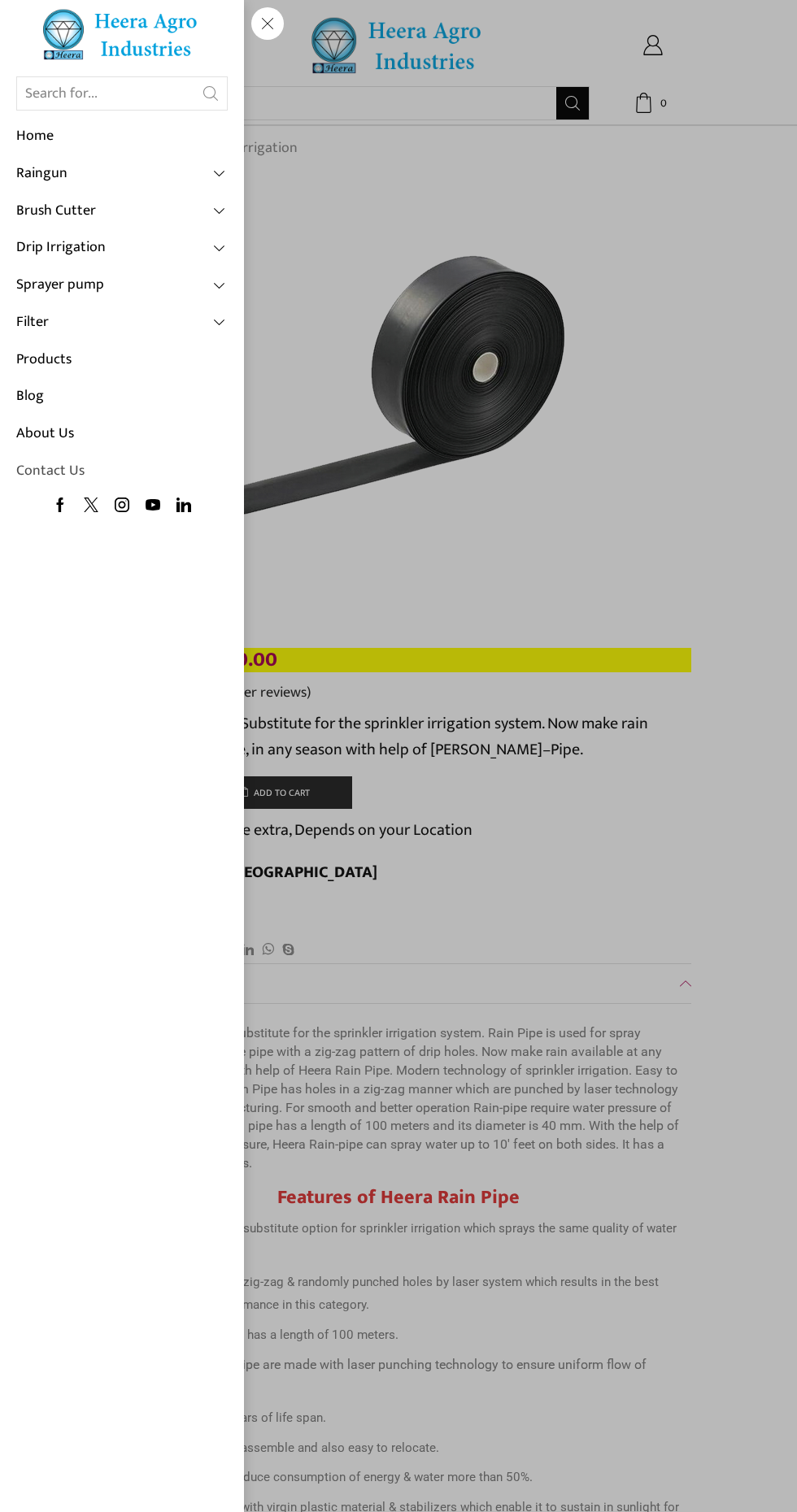
click at [57, 470] on link "Contact Us" at bounding box center [122, 472] width 212 height 38
